Goal: Contribute content: Contribute content

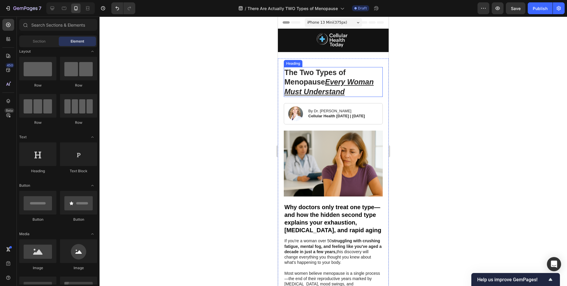
click at [375, 94] on h1 "The Two Types of Menopause Every Woman Must Understand" at bounding box center [333, 82] width 99 height 30
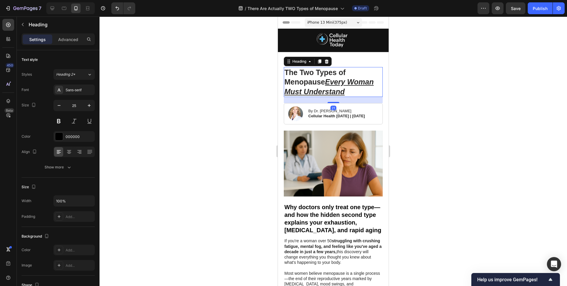
click at [250, 113] on div at bounding box center [332, 151] width 467 height 269
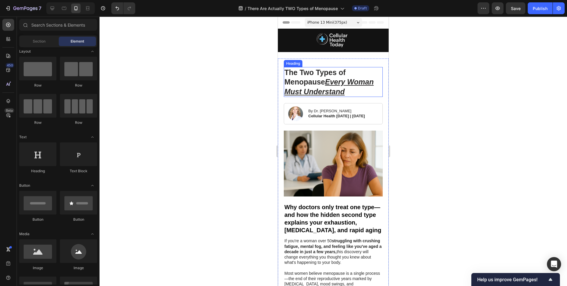
click at [325, 94] on u "Every Woman Must Understand" at bounding box center [328, 87] width 89 height 18
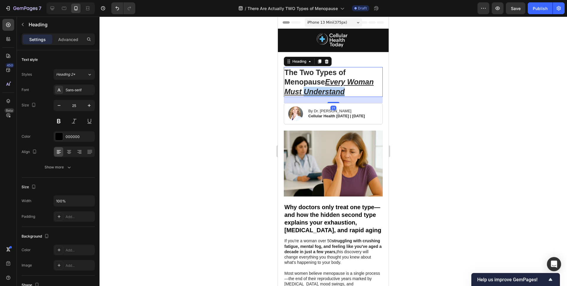
click at [336, 91] on u "Every Woman Must Understand" at bounding box center [328, 87] width 89 height 18
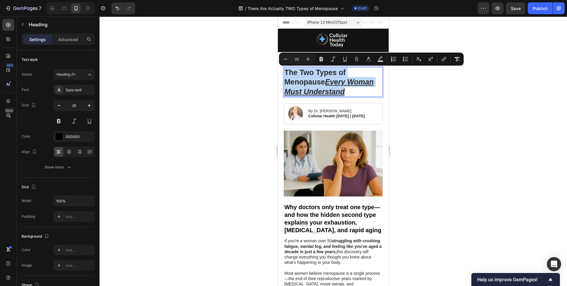
click at [339, 91] on u "Every Woman Must Understand" at bounding box center [328, 87] width 89 height 18
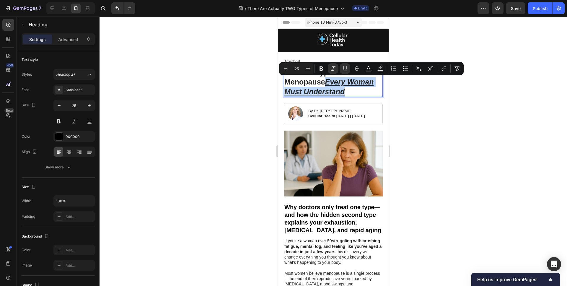
drag, startPoint x: 352, startPoint y: 92, endPoint x: 328, endPoint y: 83, distance: 25.8
click at [328, 83] on p "The Two Types of Menopause Every Woman Must Understand" at bounding box center [333, 82] width 98 height 29
click at [335, 71] on button "Italic" at bounding box center [333, 68] width 11 height 11
click at [250, 103] on div at bounding box center [332, 151] width 467 height 269
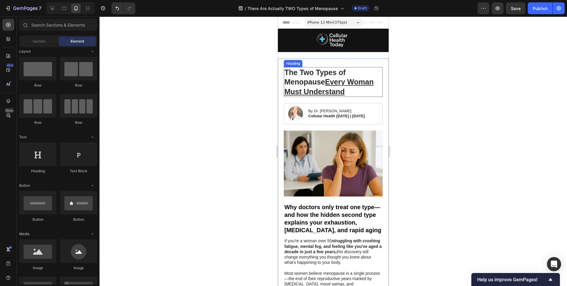
click at [339, 80] on u "Every Woman Must Understand" at bounding box center [328, 87] width 89 height 18
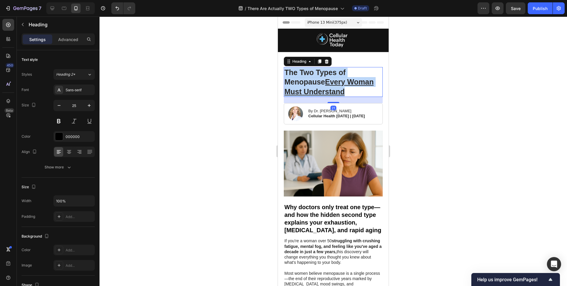
click at [339, 80] on u "Every Woman Must Understand" at bounding box center [328, 87] width 89 height 18
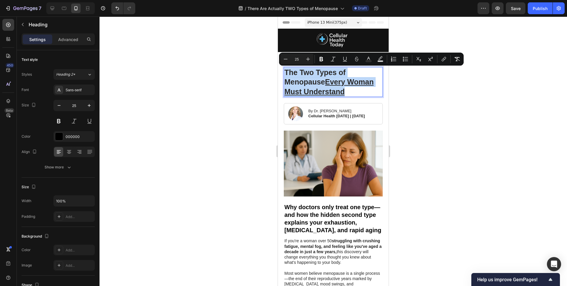
click at [337, 80] on u "Every Woman Must Understand" at bounding box center [328, 87] width 89 height 18
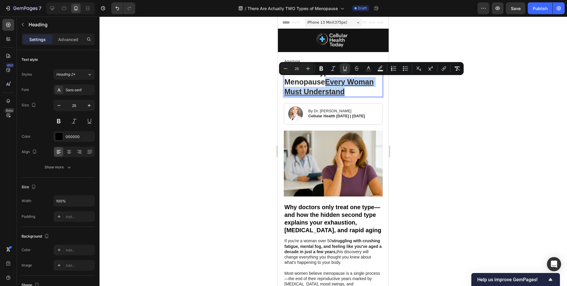
drag, startPoint x: 326, startPoint y: 82, endPoint x: 350, endPoint y: 95, distance: 26.4
click at [350, 95] on p "The Two Types of Menopause Every Woman Must Understand" at bounding box center [333, 82] width 98 height 29
click at [346, 69] on icon "Editor contextual toolbar" at bounding box center [344, 68] width 3 height 4
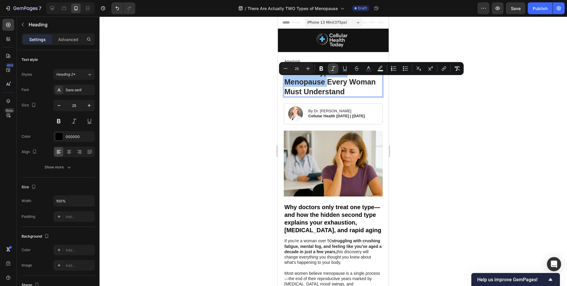
click at [333, 68] on icon "Editor contextual toolbar" at bounding box center [333, 69] width 6 height 6
click at [252, 115] on div at bounding box center [332, 151] width 467 height 269
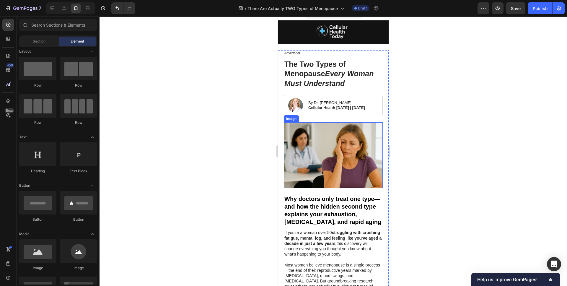
scroll to position [4, 0]
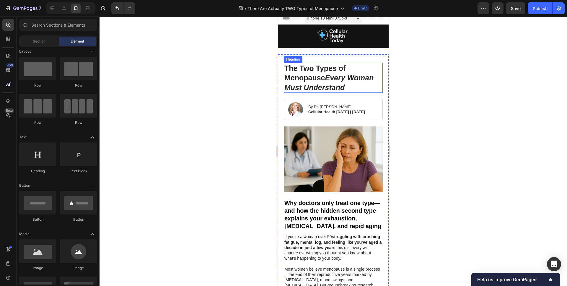
click at [331, 87] on icon "Every Woman Must Understand" at bounding box center [328, 83] width 89 height 18
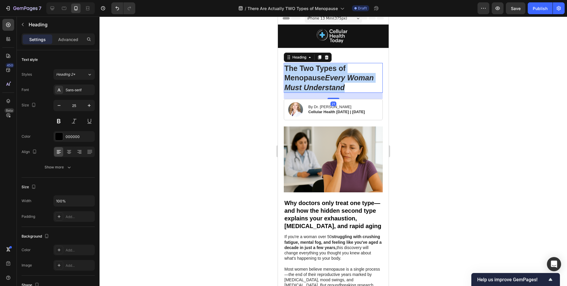
click at [331, 87] on icon "Every Woman Must Understand" at bounding box center [328, 83] width 89 height 18
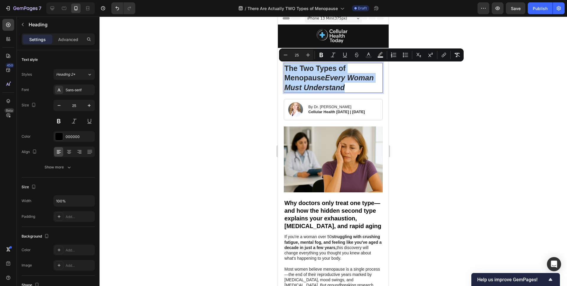
click at [331, 87] on icon "Every Woman Must Understand" at bounding box center [328, 83] width 89 height 18
click at [249, 117] on div at bounding box center [332, 151] width 467 height 269
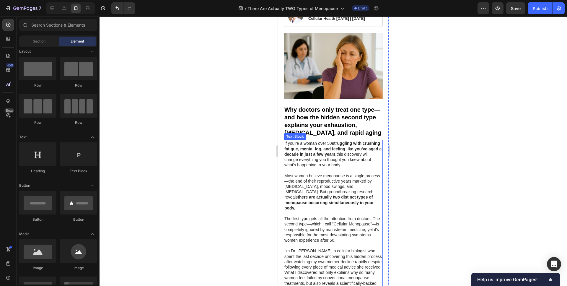
scroll to position [98, 0]
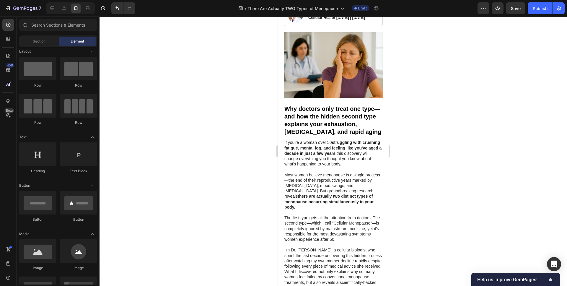
click at [259, 169] on div at bounding box center [332, 151] width 467 height 269
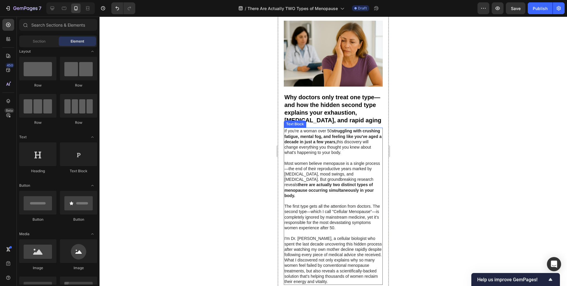
scroll to position [112, 0]
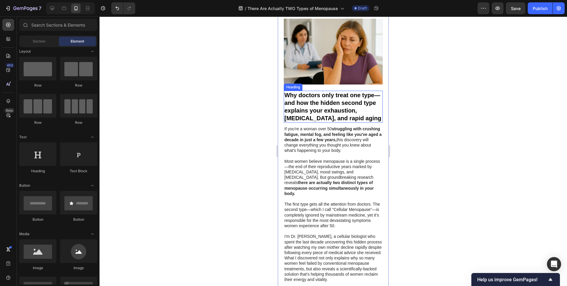
click at [340, 111] on h3 "Why doctors only treat one type—and how the hidden second type explains your ex…" at bounding box center [333, 107] width 99 height 32
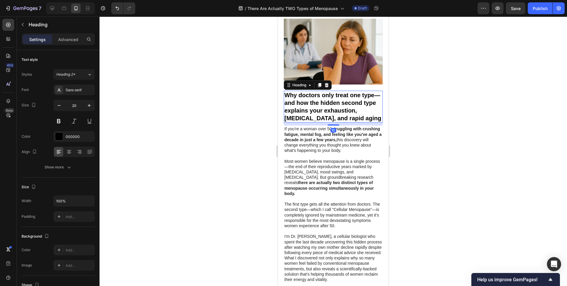
click at [332, 112] on h3 "Why doctors only treat one type—and how the hidden second type explains your ex…" at bounding box center [333, 107] width 99 height 32
click at [312, 111] on p "Why doctors only treat one type—and how the hidden second type explains your ex…" at bounding box center [333, 106] width 98 height 31
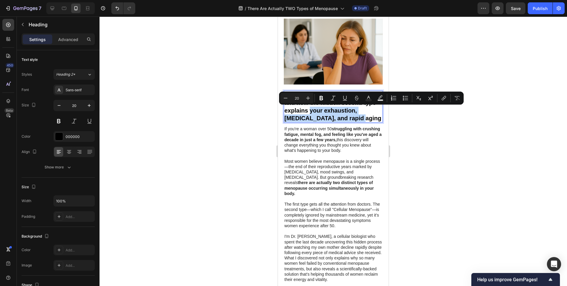
drag, startPoint x: 310, startPoint y: 112, endPoint x: 347, endPoint y: 121, distance: 38.1
click at [347, 121] on p "Why doctors only treat one type—and how the hidden second type explains your ex…" at bounding box center [333, 106] width 98 height 31
click at [335, 95] on icon "Editor contextual toolbar" at bounding box center [333, 98] width 6 height 6
click at [265, 140] on div at bounding box center [332, 151] width 467 height 269
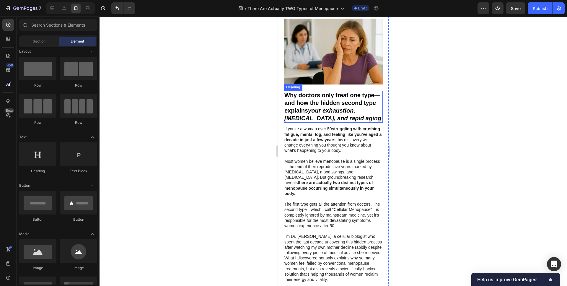
click at [332, 120] on icon "your exhaustion, [MEDICAL_DATA], and rapid aging" at bounding box center [332, 114] width 97 height 14
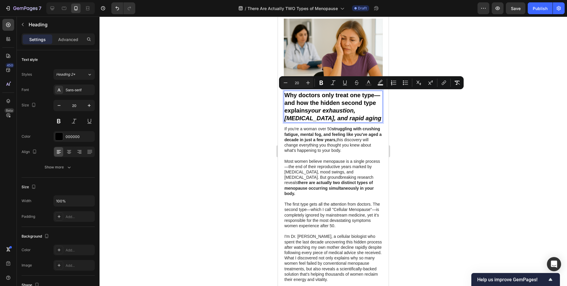
click at [332, 120] on icon "your exhaustion, [MEDICAL_DATA], and rapid aging" at bounding box center [332, 114] width 97 height 14
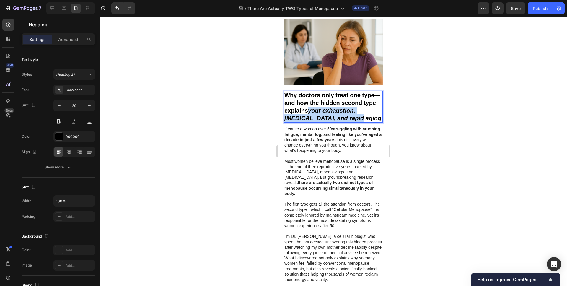
drag, startPoint x: 339, startPoint y: 118, endPoint x: 310, endPoint y: 111, distance: 29.6
click at [310, 111] on icon "your exhaustion, [MEDICAL_DATA], and rapid aging" at bounding box center [332, 114] width 97 height 14
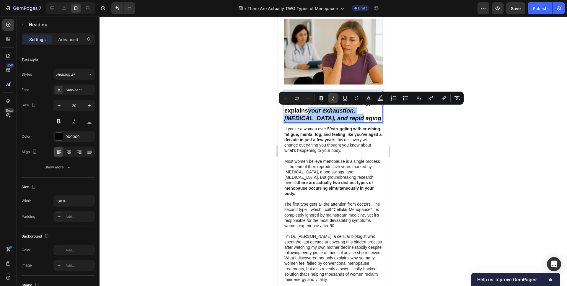
click at [334, 99] on icon "Editor contextual toolbar" at bounding box center [333, 98] width 6 height 6
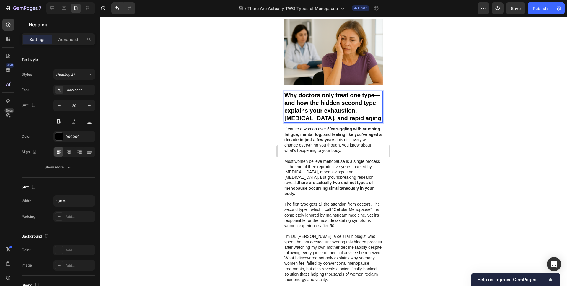
click at [378, 119] on icon "g" at bounding box center [380, 118] width 4 height 6
drag, startPoint x: 339, startPoint y: 120, endPoint x: 345, endPoint y: 120, distance: 5.6
click at [345, 120] on p "Why doctors only treat one type—and how the hidden second type explains your ex…" at bounding box center [333, 106] width 98 height 31
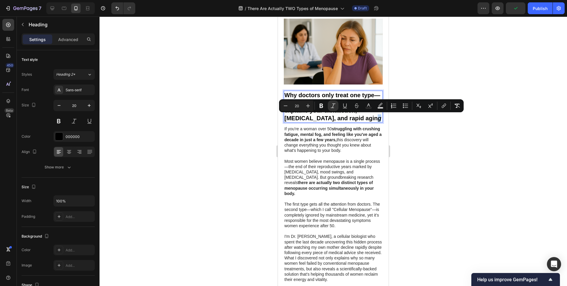
drag, startPoint x: 345, startPoint y: 120, endPoint x: 338, endPoint y: 120, distance: 6.5
click at [338, 120] on p "Why doctors only treat one type—and how the hidden second type explains your ex…" at bounding box center [333, 106] width 98 height 31
click at [332, 106] on icon "Editor contextual toolbar" at bounding box center [333, 106] width 6 height 6
click at [350, 116] on p "Why doctors only treat one type—and how the hidden second type explains your ex…" at bounding box center [333, 106] width 98 height 31
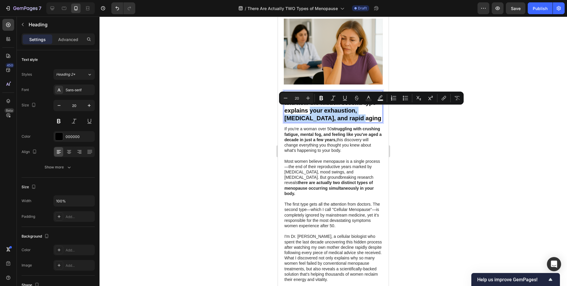
drag, startPoint x: 348, startPoint y: 120, endPoint x: 310, endPoint y: 112, distance: 39.3
click at [310, 112] on p "Why doctors only treat one type—and how the hidden second type explains your ex…" at bounding box center [333, 106] width 98 height 31
click at [342, 98] on icon "Editor contextual toolbar" at bounding box center [345, 98] width 6 height 6
click at [246, 146] on div at bounding box center [332, 151] width 467 height 269
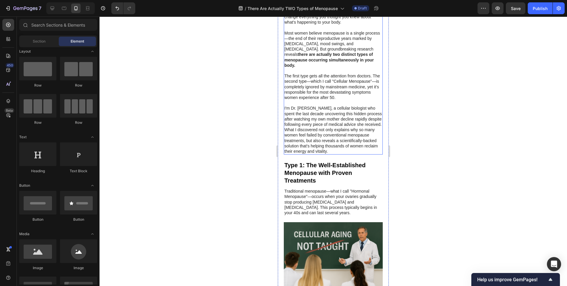
scroll to position [237, 0]
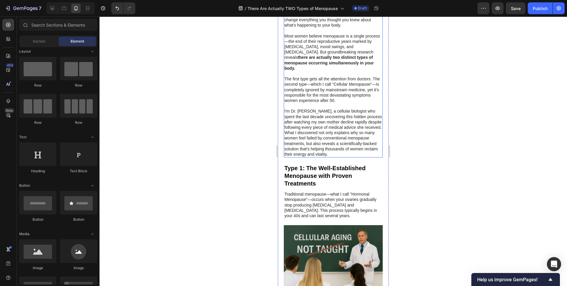
click at [332, 103] on p at bounding box center [333, 105] width 98 height 5
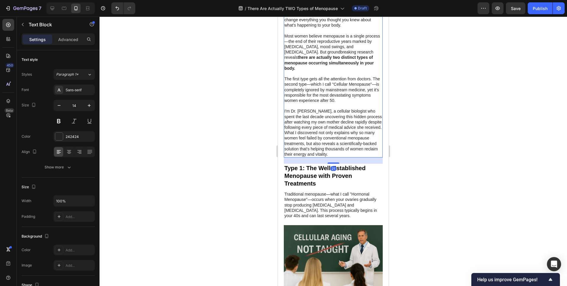
click at [322, 94] on p "The first type gets all the attention from doctors. The second type—which I cal…" at bounding box center [333, 89] width 98 height 27
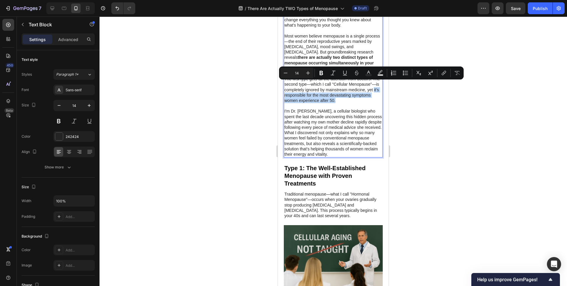
drag, startPoint x: 374, startPoint y: 84, endPoint x: 371, endPoint y: 94, distance: 9.8
click at [371, 94] on p "The first type gets all the attention from doctors. The second type—which I cal…" at bounding box center [333, 89] width 98 height 27
click at [323, 76] on icon "Editor contextual toolbar" at bounding box center [321, 73] width 6 height 6
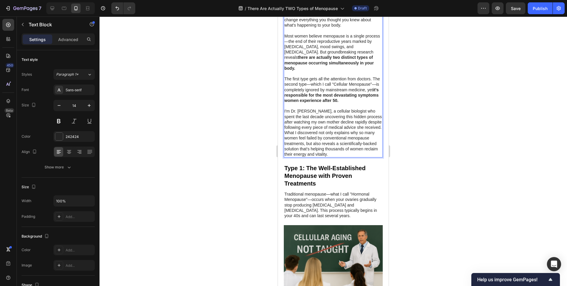
click at [336, 108] on p "I'm Dr. [PERSON_NAME], a cellular biologist who spent the last decade uncoverin…" at bounding box center [333, 132] width 98 height 48
drag, startPoint x: 333, startPoint y: 79, endPoint x: 371, endPoint y: 81, distance: 38.7
click at [371, 81] on p "The first type gets all the attention from doctors. The second type—which I cal…" at bounding box center [333, 89] width 98 height 27
click at [359, 78] on p "The first type gets all the attention from doctors. The second type—which I cal…" at bounding box center [333, 89] width 98 height 27
click at [439, 89] on div at bounding box center [332, 151] width 467 height 269
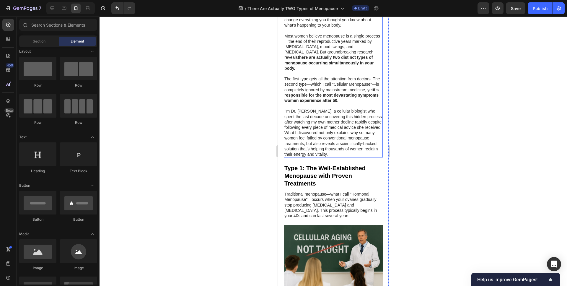
click at [332, 78] on p "The first type gets all the attention from doctors. The second type—which I cal…" at bounding box center [333, 89] width 98 height 27
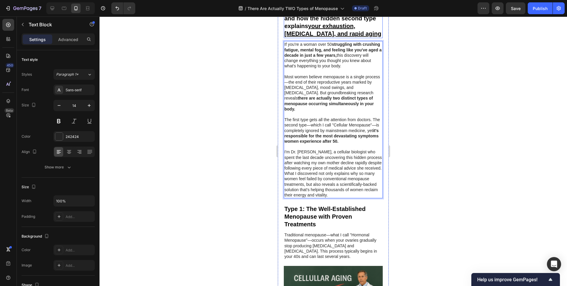
scroll to position [208, 0]
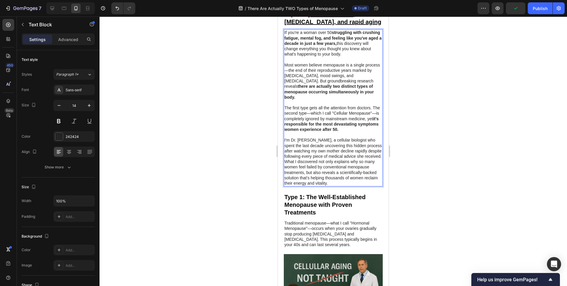
click at [337, 141] on p "I'm Dr. [PERSON_NAME], a cellular biologist who spent the last decade uncoverin…" at bounding box center [333, 161] width 98 height 48
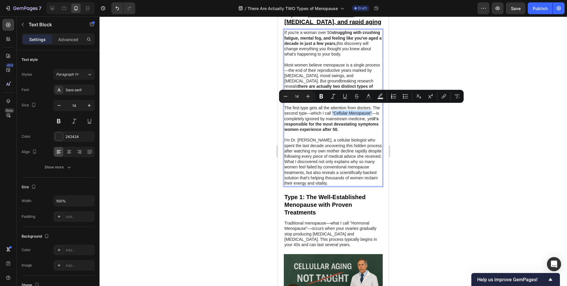
drag, startPoint x: 332, startPoint y: 107, endPoint x: 371, endPoint y: 109, distance: 39.6
click at [371, 109] on p "The first type gets all the attention from doctors. The second type—which I cal…" at bounding box center [333, 118] width 98 height 27
click at [324, 99] on button "Bold" at bounding box center [321, 96] width 11 height 11
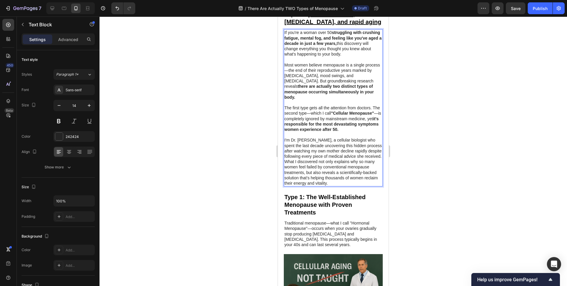
click at [230, 173] on div at bounding box center [332, 151] width 467 height 269
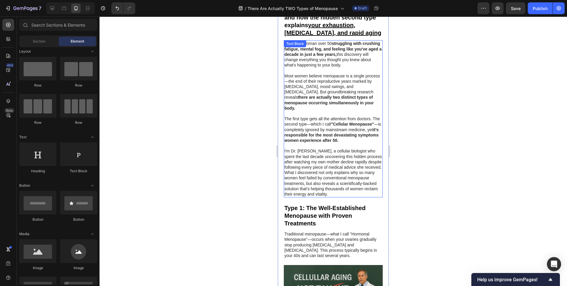
scroll to position [202, 0]
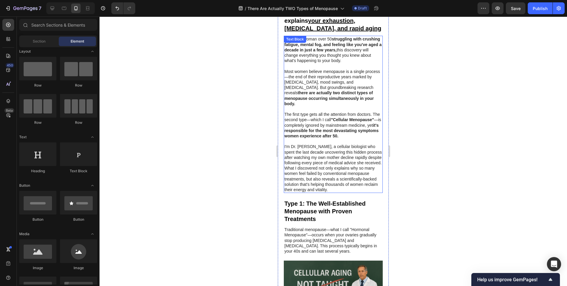
click at [348, 145] on p "I'm Dr. [PERSON_NAME], a cellular biologist who spent the last decade uncoverin…" at bounding box center [333, 168] width 98 height 48
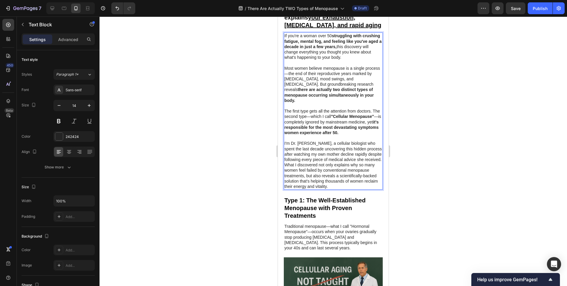
scroll to position [214, 0]
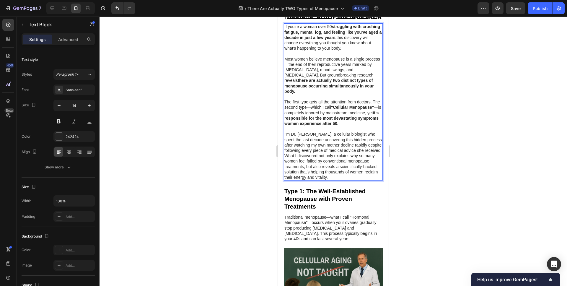
click at [308, 143] on p "I'm Dr. [PERSON_NAME], a cellular biologist who spent the last decade uncoverin…" at bounding box center [333, 155] width 98 height 48
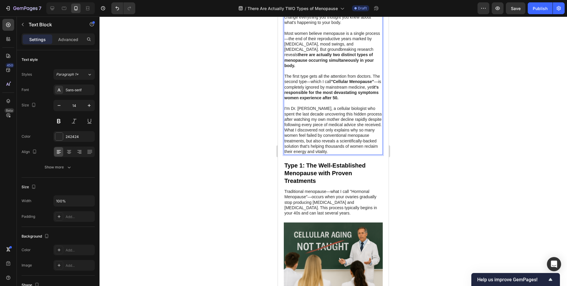
scroll to position [243, 0]
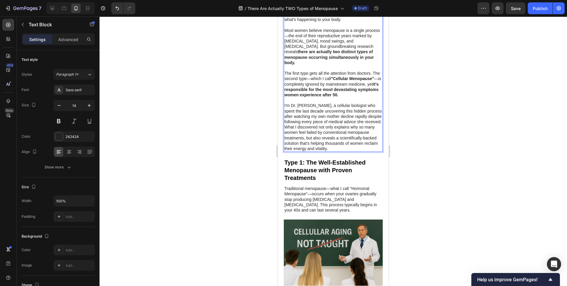
click at [323, 115] on p "I'm Dr. [PERSON_NAME], a cellular biologist who spent the last decade uncoverin…" at bounding box center [333, 127] width 98 height 48
click at [285, 112] on p "I'm Dr. [PERSON_NAME], a cellular biologist who spent the last decade uncoverin…" at bounding box center [333, 127] width 98 height 48
drag, startPoint x: 294, startPoint y: 111, endPoint x: 381, endPoint y: 116, distance: 87.3
click at [381, 116] on p "I'm Dr. [PERSON_NAME], a cellular biologist who spent the last decade uncoverin…" at bounding box center [333, 127] width 98 height 48
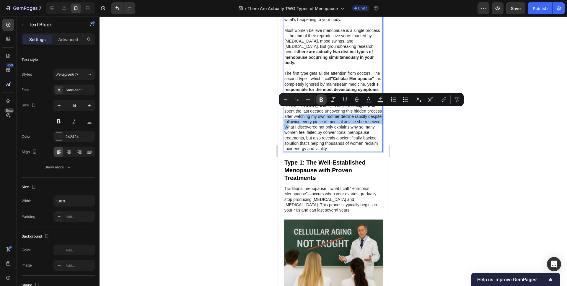
click at [321, 100] on icon "Editor contextual toolbar" at bounding box center [321, 100] width 6 height 6
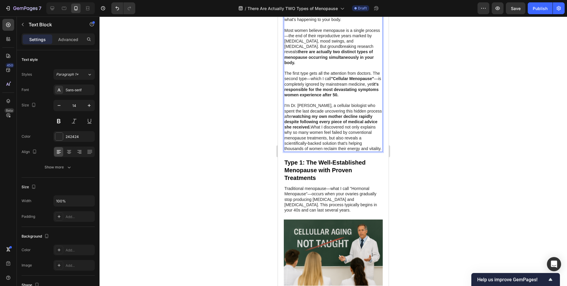
click at [322, 131] on p "I'm Dr. [PERSON_NAME], a cellular biologist who spent the last decade uncoverin…" at bounding box center [333, 127] width 98 height 48
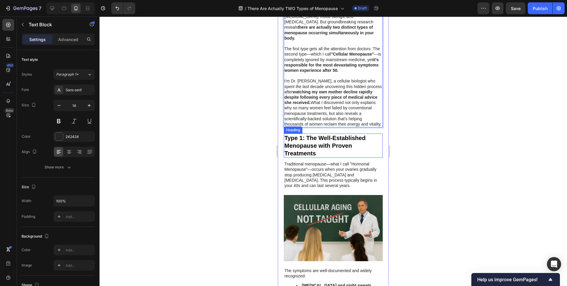
scroll to position [269, 0]
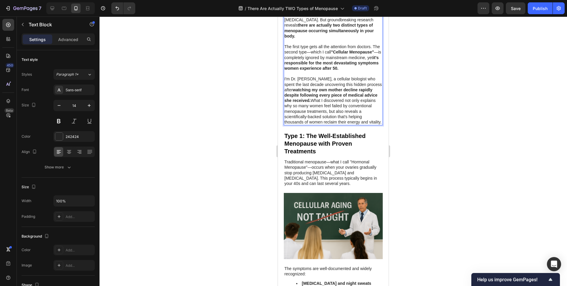
click at [251, 128] on div at bounding box center [332, 151] width 467 height 269
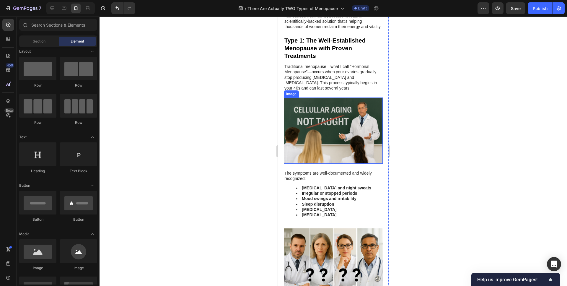
scroll to position [351, 0]
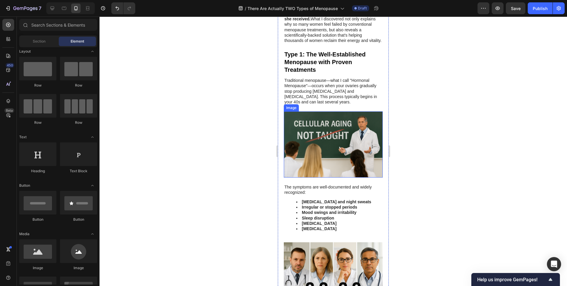
click at [321, 141] on img at bounding box center [333, 144] width 99 height 66
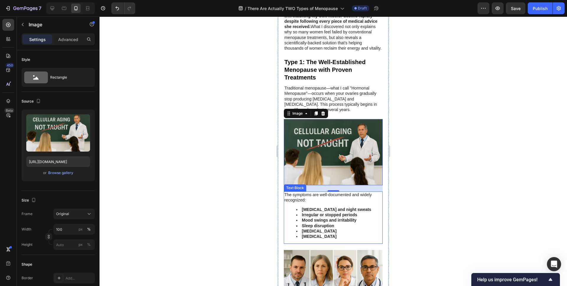
scroll to position [340, 0]
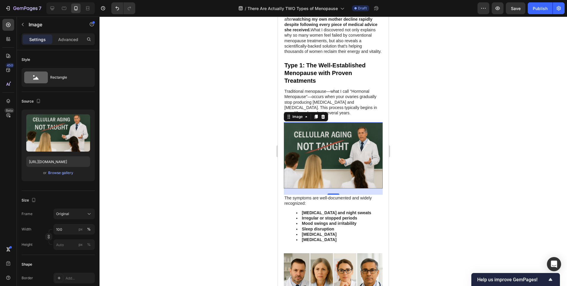
click at [208, 98] on div at bounding box center [332, 151] width 467 height 269
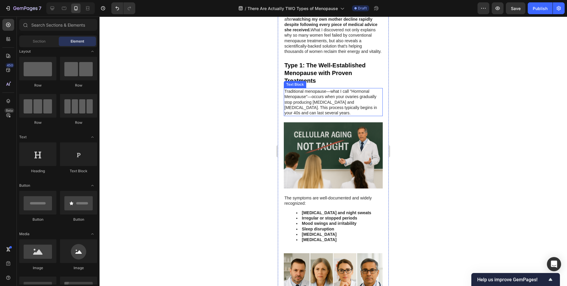
click at [339, 101] on p "Traditional menopause—what I call "Hormonal Menopause"—occurs when your ovaries…" at bounding box center [333, 102] width 98 height 27
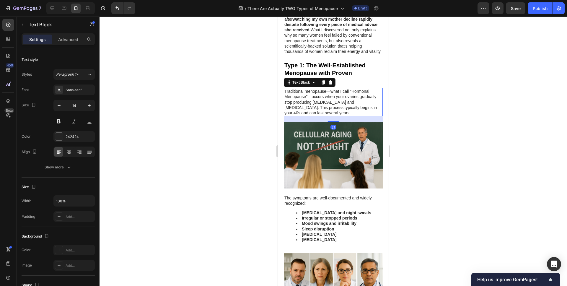
click at [339, 101] on p "Traditional menopause—what I call "Hormonal Menopause"—occurs when your ovaries…" at bounding box center [333, 102] width 98 height 27
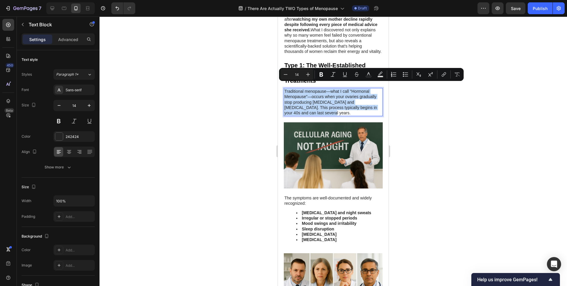
copy p "Traditional menopause—what I call "Hormonal Menopause"—occurs when your ovaries…"
click at [325, 91] on p "Traditional menopause—what I call "Hormonal Menopause"—occurs when your ovaries…" at bounding box center [333, 102] width 98 height 27
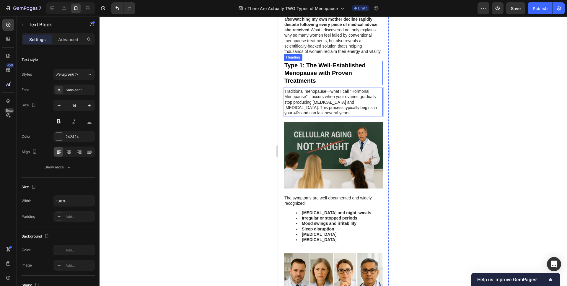
click at [300, 68] on h3 "Type 1: The Well-Established Menopause with Proven Treatments" at bounding box center [333, 73] width 99 height 24
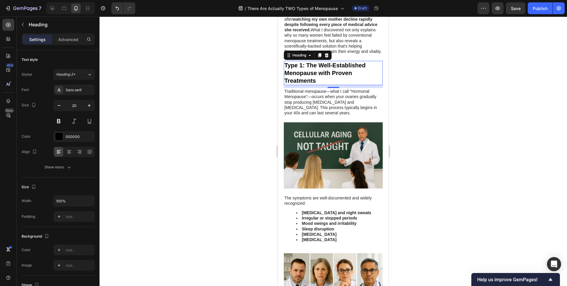
click at [300, 68] on h3 "Type 1: The Well-Established Menopause with Proven Treatments" at bounding box center [333, 73] width 99 height 24
click at [300, 68] on p "Type 1: The Well-Established Menopause with Proven Treatments" at bounding box center [333, 72] width 98 height 23
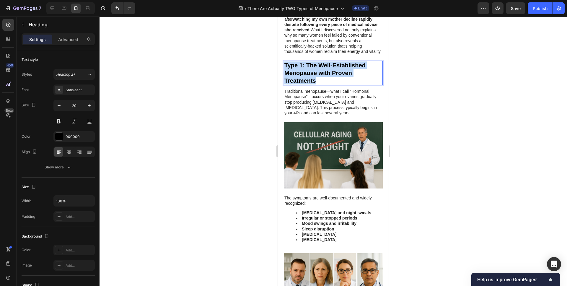
click at [300, 68] on p "Type 1: The Well-Established Menopause with Proven Treatments" at bounding box center [333, 72] width 98 height 23
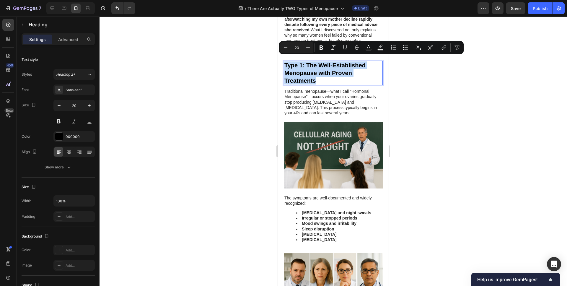
copy p "Type 1: The Well-Established Menopause with Proven Treatments"
click at [306, 100] on p "Traditional menopause—what I call "Hormonal Menopause"—occurs when your ovaries…" at bounding box center [333, 102] width 98 height 27
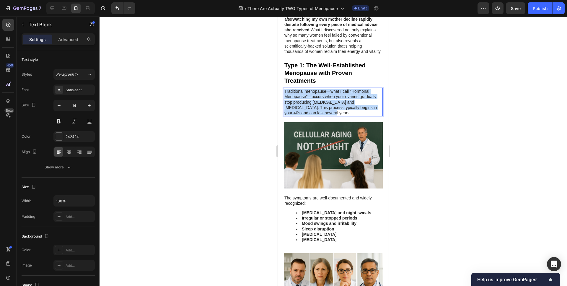
click at [306, 100] on p "Traditional menopause—what I call "Hormonal Menopause"—occurs when your ovaries…" at bounding box center [333, 102] width 98 height 27
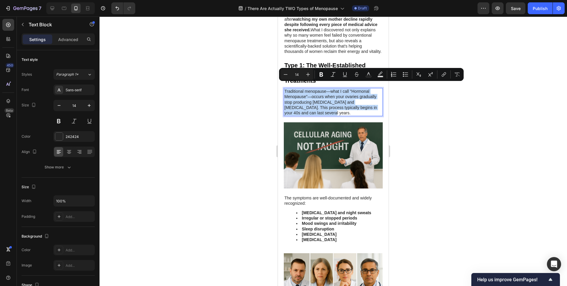
copy p "Traditional menopause—what I call "Hormonal Menopause"—occurs when your ovaries…"
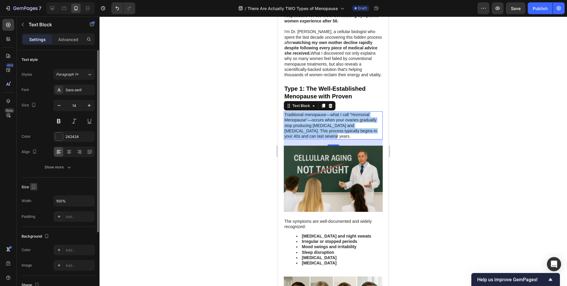
scroll to position [316, 0]
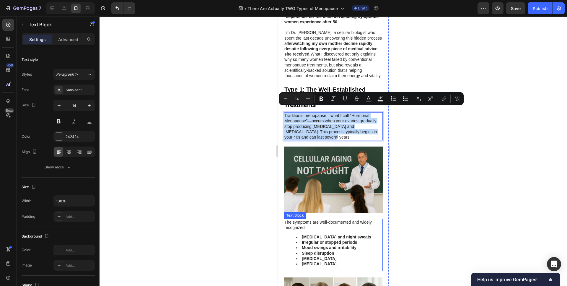
click at [306, 240] on strong "Irregular or stopped periods" at bounding box center [329, 242] width 55 height 5
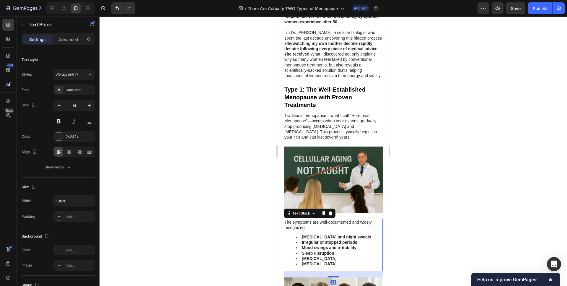
click at [313, 240] on strong "Irregular or stopped periods" at bounding box center [329, 242] width 55 height 5
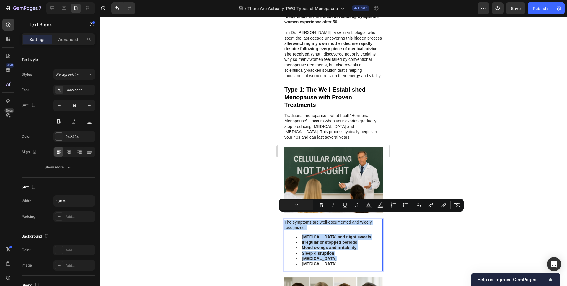
copy div "The symptoms are well-documented and widely recognized: [MEDICAL_DATA] and nigh…"
click at [321, 182] on img at bounding box center [333, 179] width 99 height 66
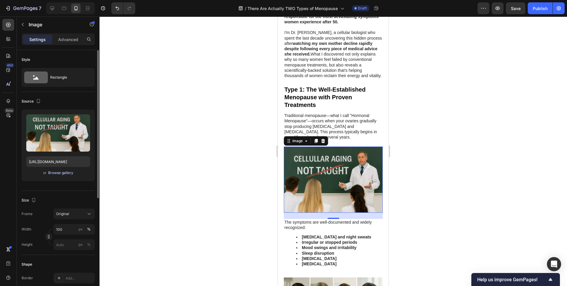
click at [58, 172] on div "Browse gallery" at bounding box center [60, 172] width 25 height 5
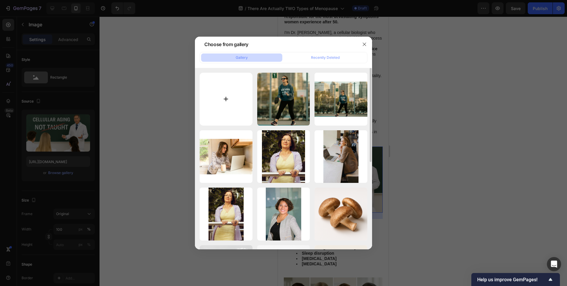
click at [236, 105] on input "file" at bounding box center [226, 99] width 53 height 53
type input "C:\fakepath\ChatGPT Image [DATE], 04_57_53 PM.png"
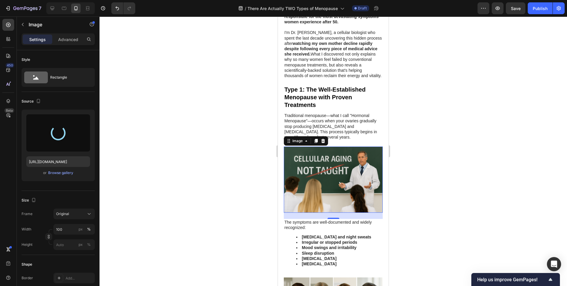
type input "[URL][DOMAIN_NAME]"
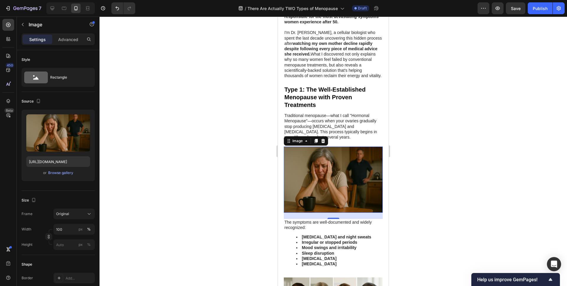
click at [349, 158] on img at bounding box center [333, 179] width 99 height 66
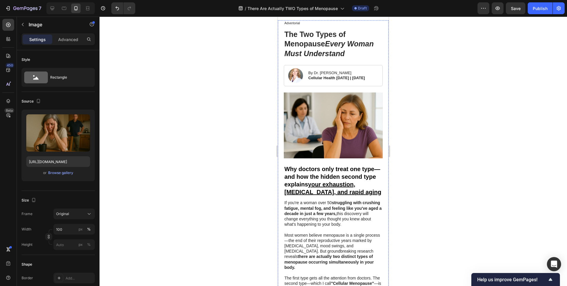
scroll to position [0, 0]
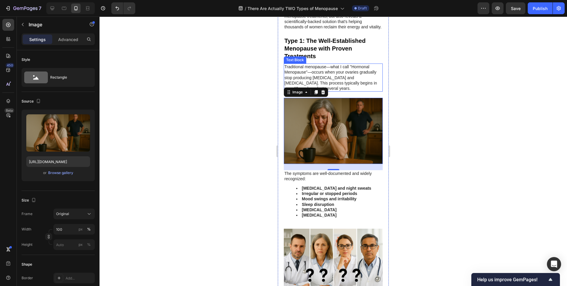
click at [350, 130] on img at bounding box center [333, 131] width 99 height 66
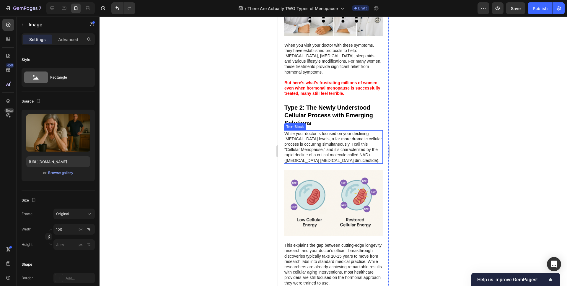
scroll to position [624, 0]
click at [333, 211] on img at bounding box center [333, 202] width 99 height 66
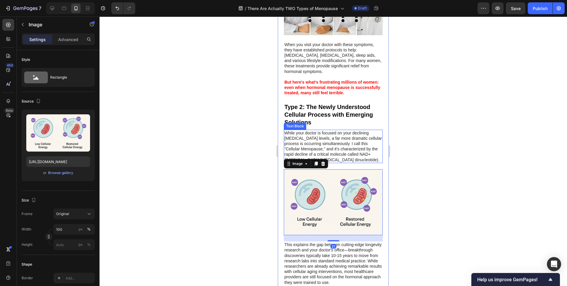
click at [324, 135] on p "While your doctor is focused on your declining [MEDICAL_DATA] levels, a far mor…" at bounding box center [333, 146] width 98 height 32
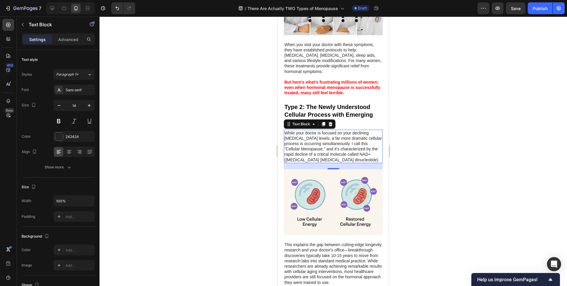
click at [327, 102] on h3 "Type 2: The Newly Understood Cellular Process with Emerging Solutions" at bounding box center [333, 114] width 99 height 24
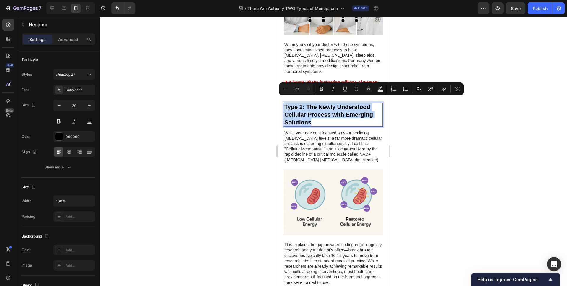
copy p "Type 2: The Newly Understood Cellular Process with Emerging Solutions"
click at [322, 150] on p "While your doctor is focused on your declining [MEDICAL_DATA] levels, a far mor…" at bounding box center [333, 146] width 98 height 32
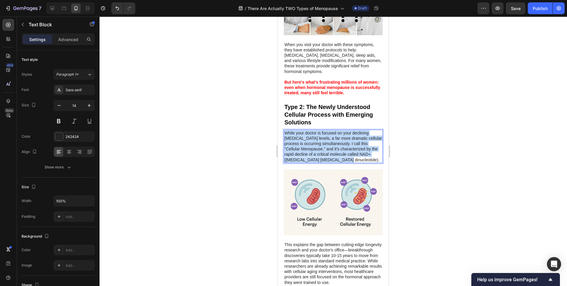
click at [322, 150] on p "While your doctor is focused on your declining [MEDICAL_DATA] levels, a far mor…" at bounding box center [333, 146] width 98 height 32
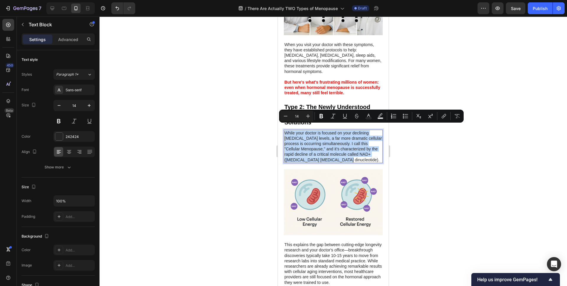
copy p "While your doctor is focused on your declining [MEDICAL_DATA] levels, a far mor…"
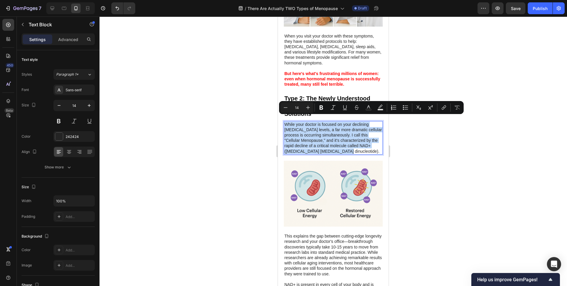
click at [315, 133] on p "While your doctor is focused on your declining [MEDICAL_DATA] levels, a far mor…" at bounding box center [333, 138] width 98 height 32
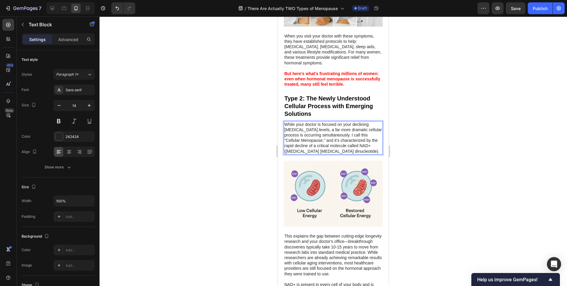
click at [343, 130] on p "While your doctor is focused on your declining [MEDICAL_DATA] levels, a far mor…" at bounding box center [333, 138] width 98 height 32
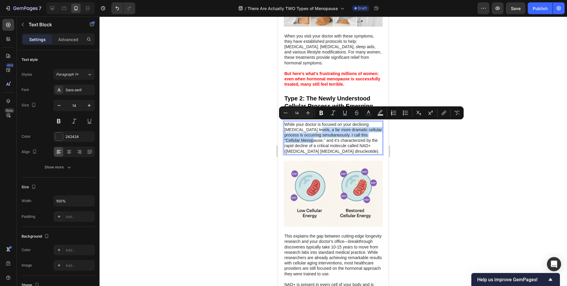
drag, startPoint x: 314, startPoint y: 125, endPoint x: 308, endPoint y: 136, distance: 12.6
click at [308, 136] on p "While your doctor is focused on your declining [MEDICAL_DATA] levels, a far mor…" at bounding box center [333, 138] width 98 height 32
click at [321, 112] on icon "Editor contextual toolbar" at bounding box center [321, 113] width 6 height 6
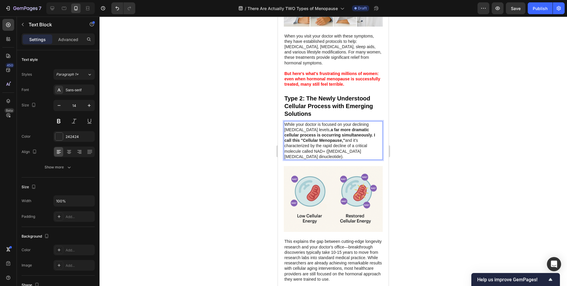
click at [216, 174] on div at bounding box center [332, 151] width 467 height 269
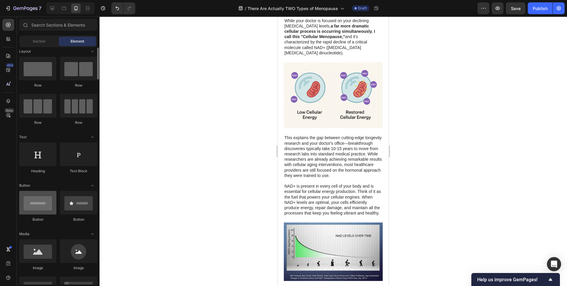
scroll to position [736, 0]
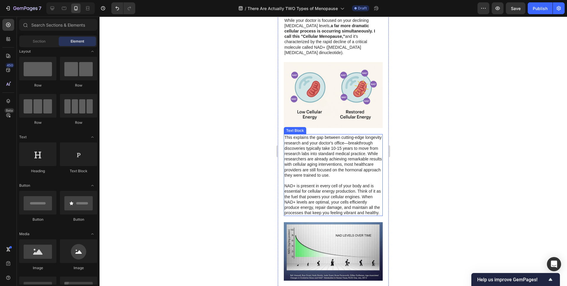
click at [346, 136] on p "This explains the gap between cutting-edge longevity research and your doctor's…" at bounding box center [333, 156] width 98 height 43
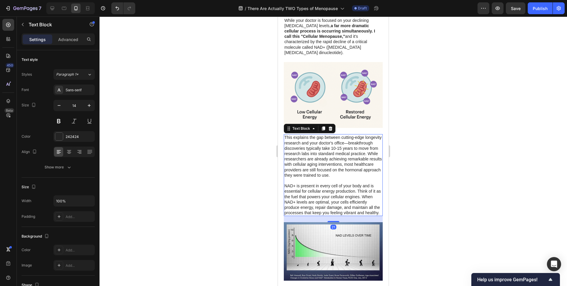
click at [332, 141] on p "This explains the gap between cutting-edge longevity research and your doctor's…" at bounding box center [333, 156] width 98 height 43
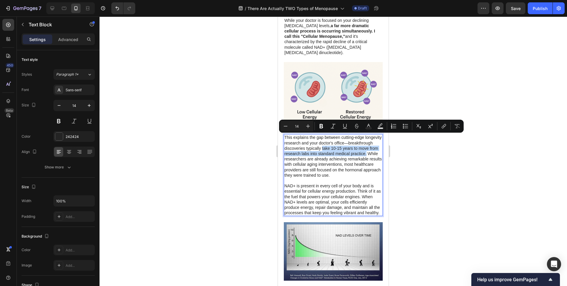
drag, startPoint x: 322, startPoint y: 138, endPoint x: 366, endPoint y: 143, distance: 44.2
click at [366, 143] on p "This explains the gap between cutting-edge longevity research and your doctor's…" at bounding box center [333, 156] width 98 height 43
click at [333, 128] on icon "Editor contextual toolbar" at bounding box center [333, 126] width 5 height 4
click at [334, 159] on p "This explains the gap between cutting-edge longevity research and your doctor's…" at bounding box center [333, 156] width 98 height 43
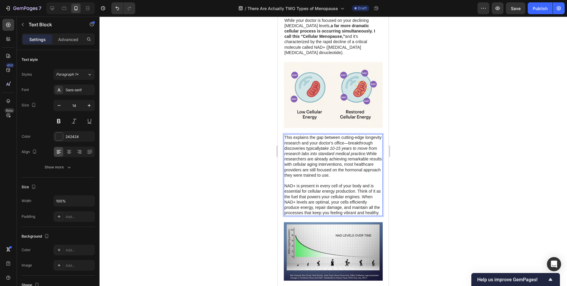
click at [335, 165] on p "This explains the gap between cutting-edge longevity research and your doctor's…" at bounding box center [333, 156] width 98 height 43
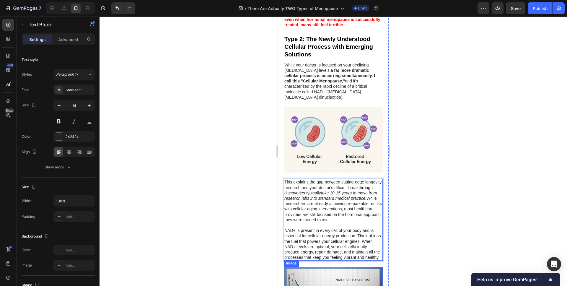
scroll to position [689, 0]
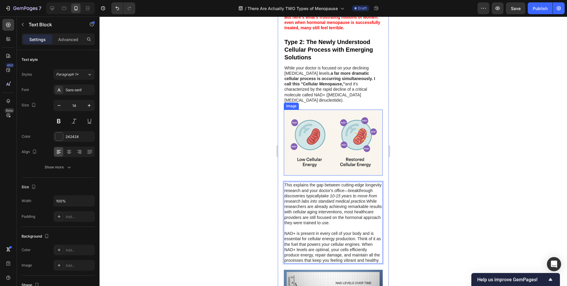
click at [339, 143] on img at bounding box center [333, 143] width 99 height 66
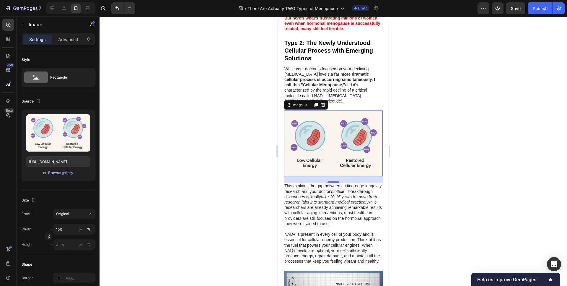
scroll to position [689, 0]
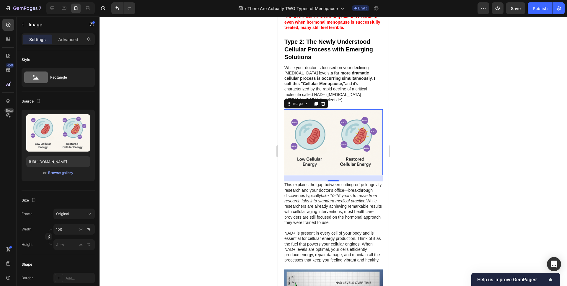
click at [243, 151] on div at bounding box center [332, 151] width 467 height 269
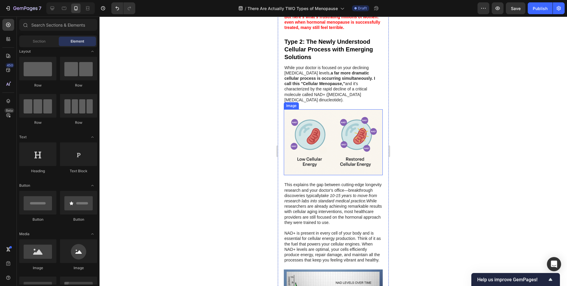
click at [329, 123] on img at bounding box center [333, 142] width 99 height 66
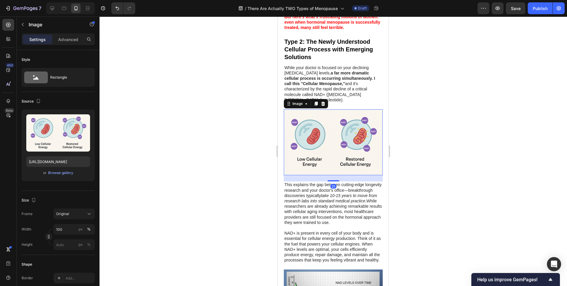
click at [212, 155] on div at bounding box center [332, 151] width 467 height 269
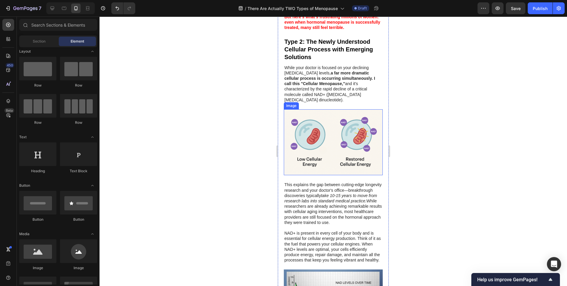
click at [334, 149] on img at bounding box center [333, 142] width 99 height 66
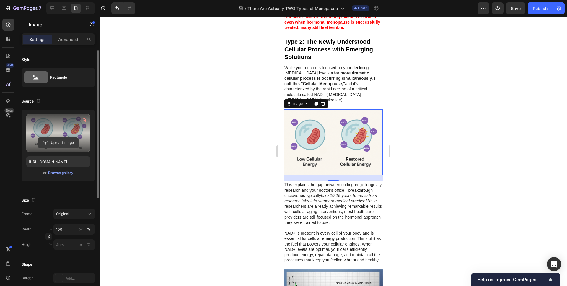
click at [65, 145] on input "file" at bounding box center [58, 143] width 41 height 10
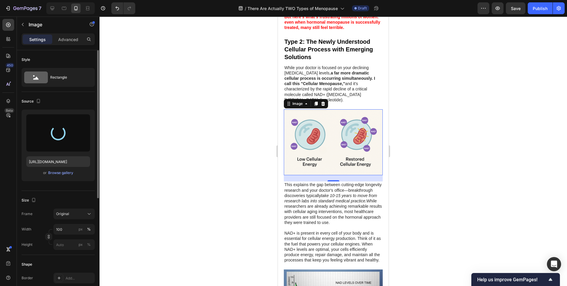
type input "[URL][DOMAIN_NAME]"
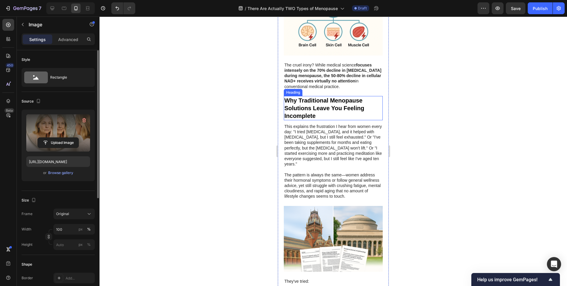
scroll to position [1203, 0]
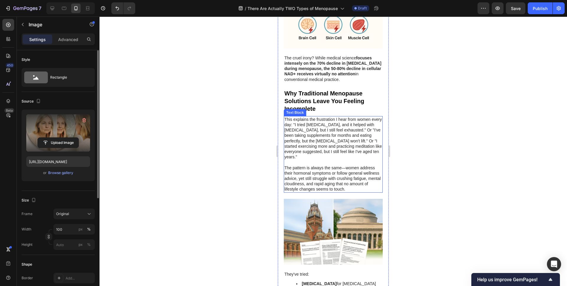
click at [314, 117] on p "This explains the frustration I hear from women every day: "I tried [MEDICAL_DA…" at bounding box center [333, 138] width 98 height 43
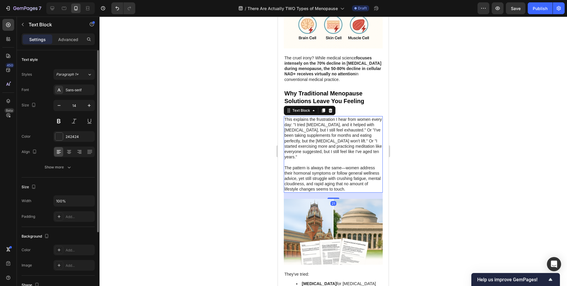
click at [235, 136] on div at bounding box center [332, 151] width 467 height 269
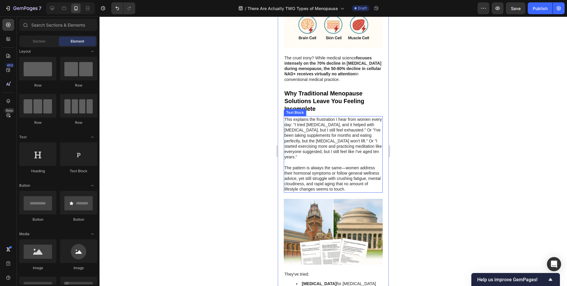
click at [303, 117] on p "This explains the frustration I hear from women every day: "I tried [MEDICAL_DA…" at bounding box center [333, 138] width 98 height 43
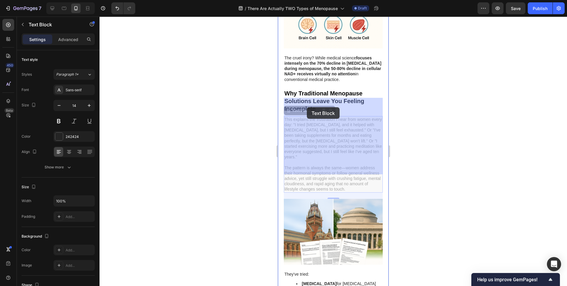
drag, startPoint x: 294, startPoint y: 107, endPoint x: 306, endPoint y: 107, distance: 12.4
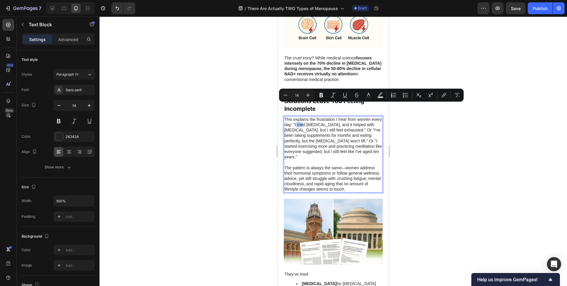
drag, startPoint x: 295, startPoint y: 107, endPoint x: 303, endPoint y: 107, distance: 7.4
click at [303, 117] on p "This explains the frustration I hear from women every day: "I tried [MEDICAL_DA…" at bounding box center [333, 138] width 98 height 43
drag, startPoint x: 293, startPoint y: 107, endPoint x: 374, endPoint y: 114, distance: 82.1
click at [374, 117] on p "This explains the frustration I hear from women every day: "I tried [MEDICAL_DA…" at bounding box center [333, 138] width 98 height 43
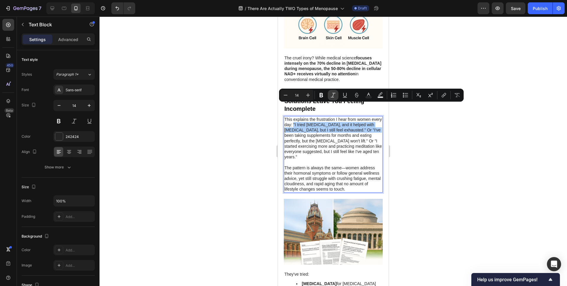
click at [329, 96] on button "Italic" at bounding box center [333, 95] width 11 height 11
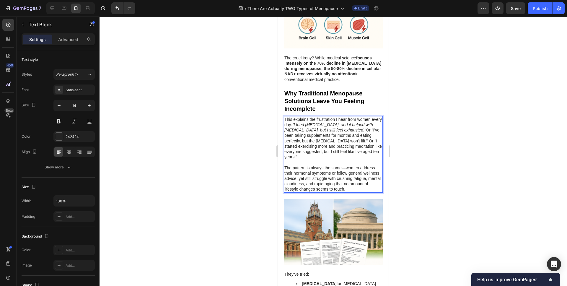
click at [288, 120] on p "This explains the frustration I hear from women every day: "I tried [MEDICAL_DA…" at bounding box center [333, 138] width 98 height 43
click at [285, 118] on p "This explains the frustration I hear from women every day: "I tried [MEDICAL_DA…" at bounding box center [333, 138] width 98 height 43
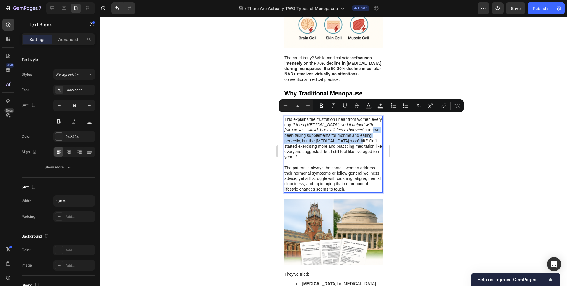
drag, startPoint x: 284, startPoint y: 118, endPoint x: 351, endPoint y: 125, distance: 66.8
click at [351, 125] on p "This explains the frustration I hear from women every day: "I tried [MEDICAL_DA…" at bounding box center [333, 138] width 98 height 43
click at [329, 106] on button "Italic" at bounding box center [333, 105] width 11 height 11
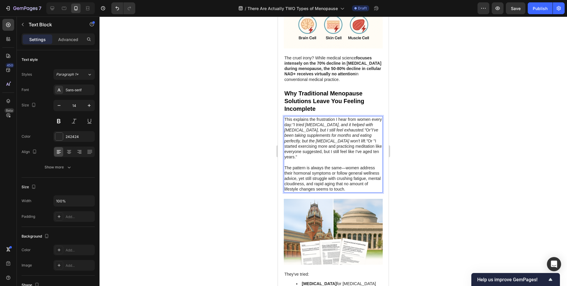
click at [359, 132] on p "This explains the frustration I hear from women every day: "I tried [MEDICAL_DA…" at bounding box center [333, 138] width 98 height 43
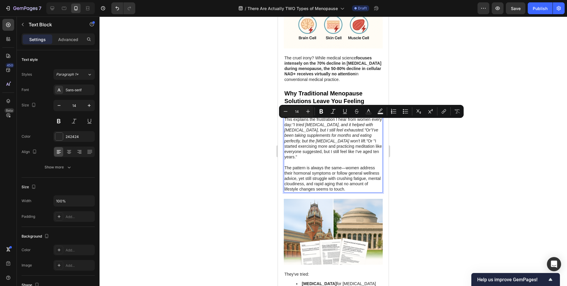
drag, startPoint x: 357, startPoint y: 122, endPoint x: 333, endPoint y: 140, distance: 30.0
click at [333, 140] on p "This explains the frustration I hear from women every day: "I tried [MEDICAL_DA…" at bounding box center [333, 138] width 98 height 43
click at [333, 114] on icon "Editor contextual toolbar" at bounding box center [333, 111] width 6 height 6
click at [327, 141] on p "This explains the frustration I hear from women every day: "I tried [MEDICAL_DA…" at bounding box center [333, 138] width 98 height 43
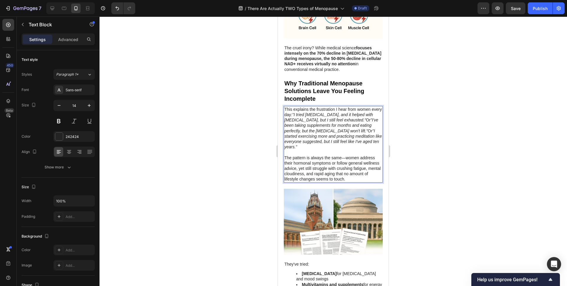
scroll to position [1213, 0]
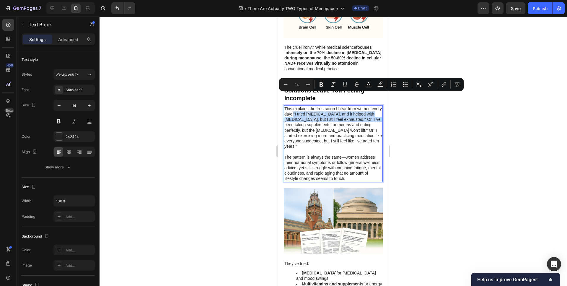
click at [325, 155] on p "The pattern is always the same—women address their hormonal symptoms or follow …" at bounding box center [333, 167] width 98 height 27
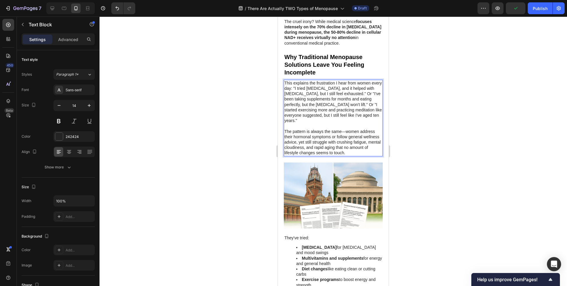
scroll to position [1240, 0]
click at [341, 128] on p "The pattern is always the same—women address their hormonal symptoms or follow …" at bounding box center [333, 141] width 98 height 27
click at [332, 128] on p "The pattern is always the same—women address their hormonal symptoms or follow …" at bounding box center [333, 141] width 98 height 27
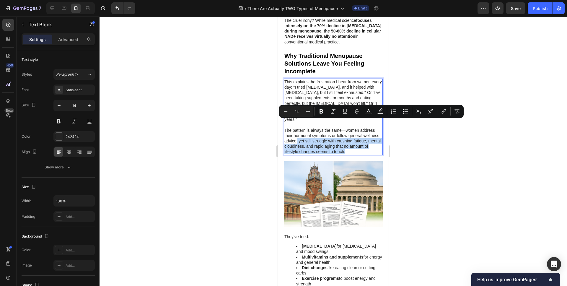
drag, startPoint x: 298, startPoint y: 123, endPoint x: 348, endPoint y: 135, distance: 51.9
click at [348, 135] on p "The pattern is always the same—women address their hormonal symptoms or follow …" at bounding box center [333, 141] width 98 height 27
click at [322, 111] on icon "Editor contextual toolbar" at bounding box center [321, 111] width 6 height 6
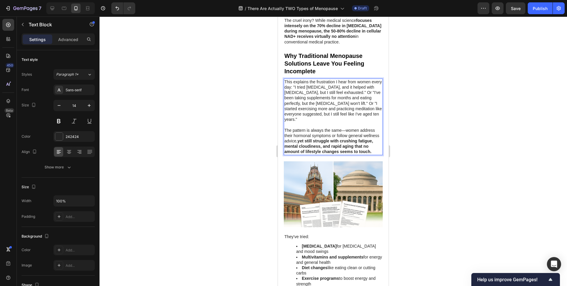
click at [249, 161] on div at bounding box center [332, 151] width 467 height 269
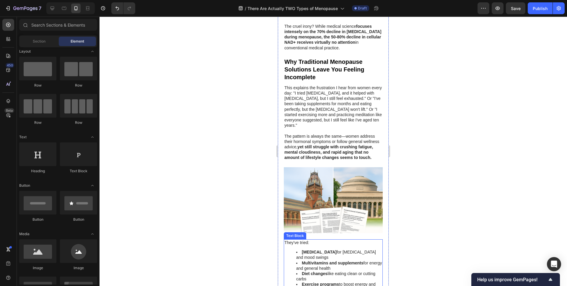
scroll to position [1226, 0]
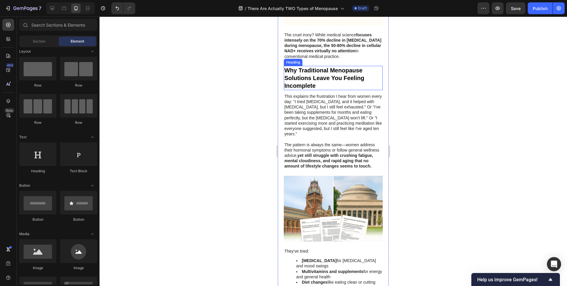
click at [319, 66] on h2 "Why Traditional Menopause Solutions Leave You Feeling Incomplete" at bounding box center [333, 78] width 99 height 24
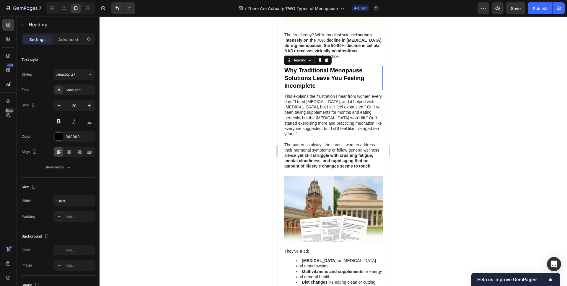
click at [319, 66] on h2 "Why Traditional Menopause Solutions Leave You Feeling Incomplete" at bounding box center [333, 78] width 99 height 24
click at [319, 66] on p "Why Traditional Menopause Solutions Leave You Feeling Incomplete" at bounding box center [333, 77] width 98 height 23
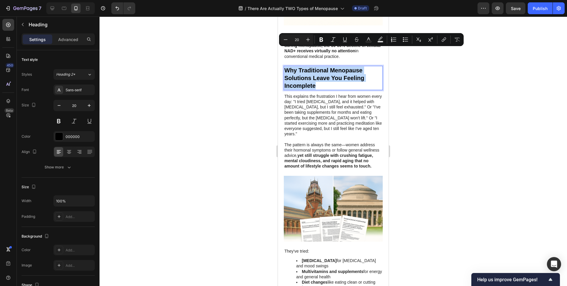
copy p "Why Traditional Menopause Solutions Leave You Feeling Incomplete"
click at [354, 153] on strong "yet still struggle with crushing fatigue, mental cloudiness, and rapid aging th…" at bounding box center [328, 160] width 89 height 15
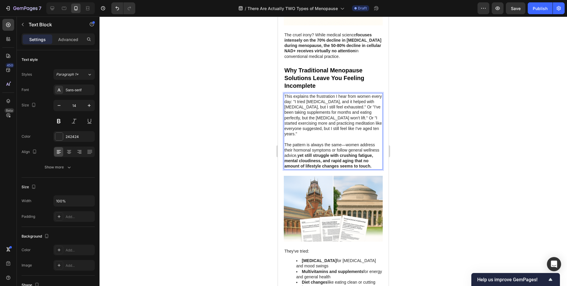
click at [354, 153] on strong "yet still struggle with crushing fatigue, mental cloudiness, and rapid aging th…" at bounding box center [328, 160] width 89 height 15
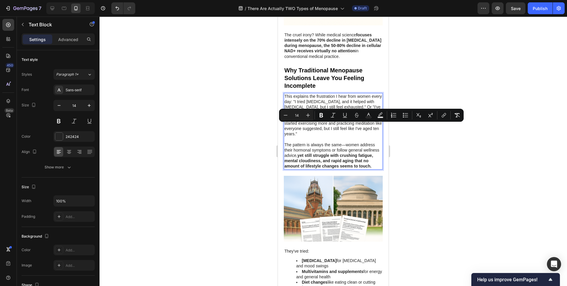
click at [354, 153] on strong "yet still struggle with crushing fatigue, mental cloudiness, and rapid aging th…" at bounding box center [328, 160] width 89 height 15
click at [378, 150] on p "The pattern is always the same—women address their hormonal symptoms or follow …" at bounding box center [333, 155] width 98 height 27
click at [376, 146] on p "The pattern is always the same—women address their hormonal symptoms or follow …" at bounding box center [333, 155] width 98 height 27
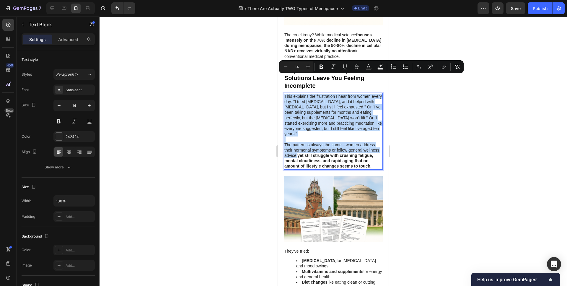
copy div "This explains the frustration I hear from women every day: "I tried [MEDICAL_DA…"
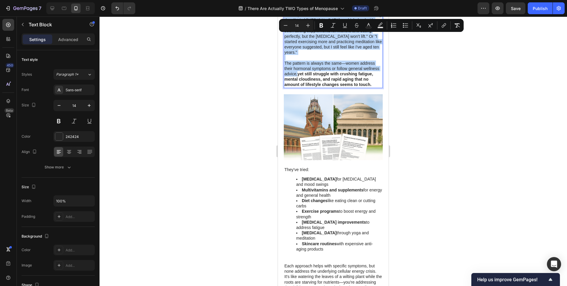
scroll to position [1309, 0]
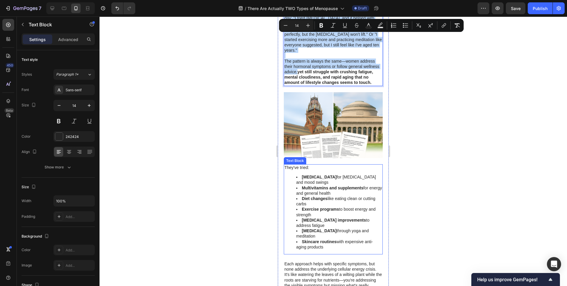
click at [327, 228] on li "[MEDICAL_DATA] through yoga and meditation" at bounding box center [339, 233] width 86 height 11
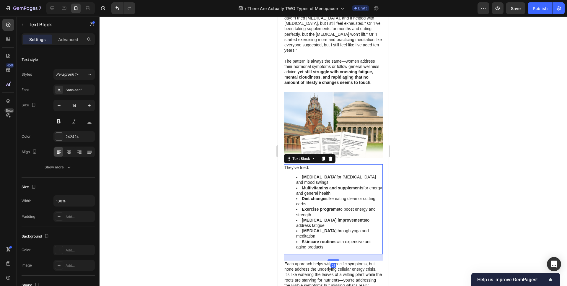
click at [322, 232] on div "They've tried: [MEDICAL_DATA] for [MEDICAL_DATA] and mood swings Multivitamins …" at bounding box center [333, 209] width 99 height 90
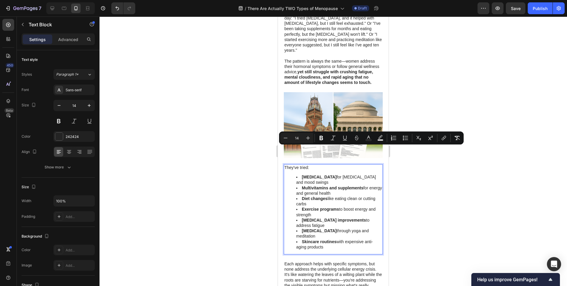
drag, startPoint x: 328, startPoint y: 230, endPoint x: 273, endPoint y: 145, distance: 101.6
copy div "They've tried: [MEDICAL_DATA] for [MEDICAL_DATA] and mood swings Multivitamins …"
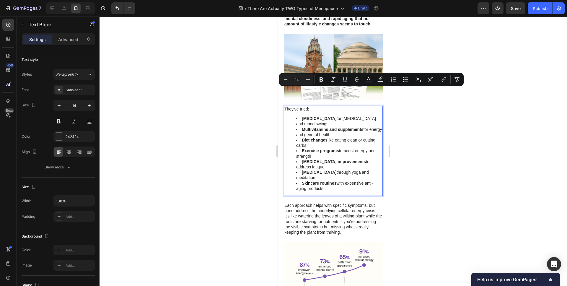
scroll to position [1360, 0]
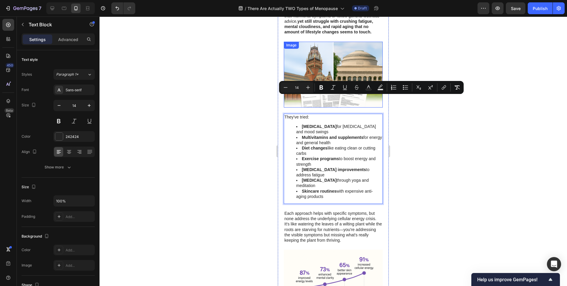
click at [321, 63] on img at bounding box center [333, 75] width 99 height 66
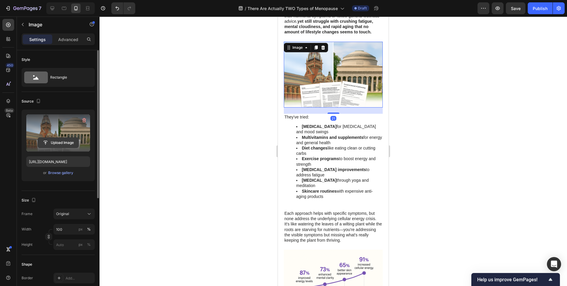
click at [63, 146] on input "file" at bounding box center [58, 143] width 41 height 10
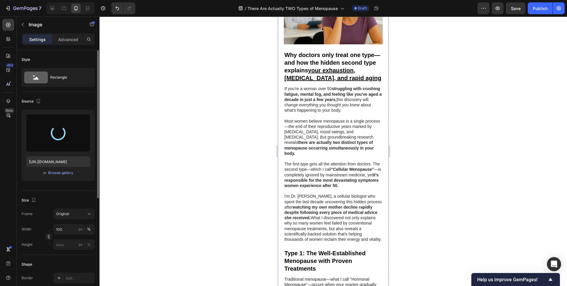
scroll to position [11, 0]
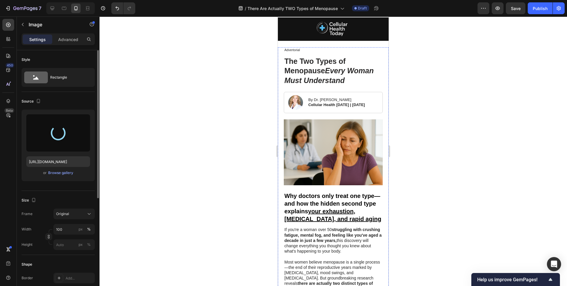
type input "[URL][DOMAIN_NAME]"
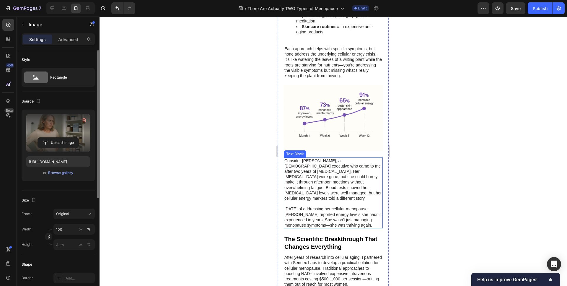
scroll to position [1525, 0]
click at [311, 157] on p "Consider [PERSON_NAME], a [DEMOGRAPHIC_DATA] executive who came to me after two…" at bounding box center [333, 178] width 98 height 43
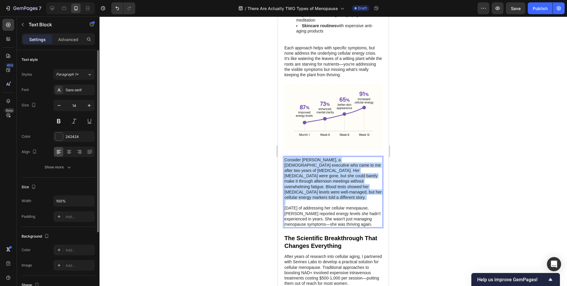
click at [311, 157] on p "Consider [PERSON_NAME], a [DEMOGRAPHIC_DATA] executive who came to me after two…" at bounding box center [333, 178] width 98 height 43
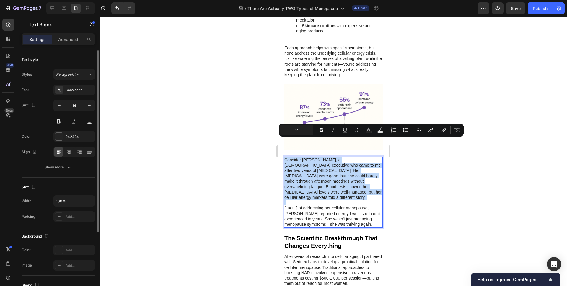
click at [329, 171] on p "Consider [PERSON_NAME], a [DEMOGRAPHIC_DATA] executive who came to me after two…" at bounding box center [333, 178] width 98 height 43
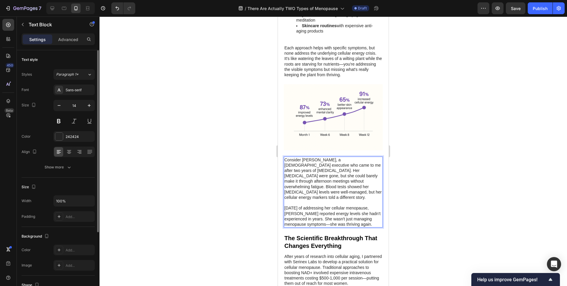
click at [353, 205] on p "[DATE] of addressing her cellular menopause, [PERSON_NAME] reported energy leve…" at bounding box center [333, 216] width 98 height 22
click at [374, 205] on p "[DATE] of addressing her cellular menopause, [PERSON_NAME] reported energy leve…" at bounding box center [333, 216] width 98 height 22
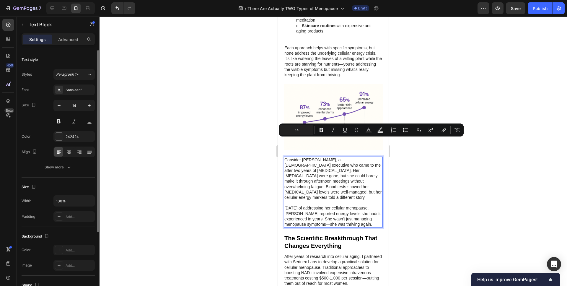
drag, startPoint x: 374, startPoint y: 201, endPoint x: 276, endPoint y: 127, distance: 122.5
copy div "Consider [PERSON_NAME], a [DEMOGRAPHIC_DATA] executive who came to me after two…"
click at [334, 205] on p "[DATE] of addressing her cellular menopause, [PERSON_NAME] reported energy leve…" at bounding box center [333, 216] width 98 height 22
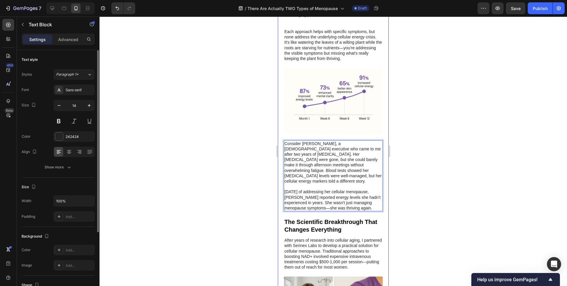
scroll to position [1542, 0]
click at [250, 180] on div at bounding box center [332, 151] width 467 height 269
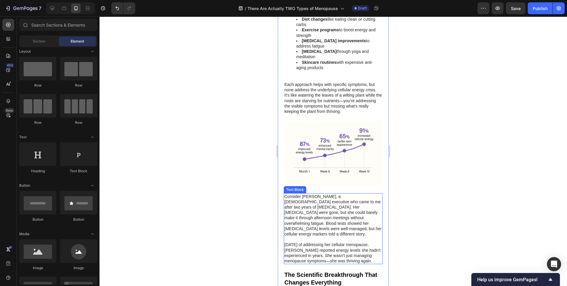
scroll to position [1504, 0]
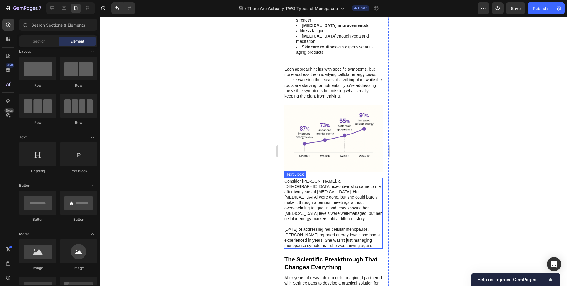
click at [311, 188] on p "Consider [PERSON_NAME], a [DEMOGRAPHIC_DATA] executive who came to me after two…" at bounding box center [333, 199] width 98 height 43
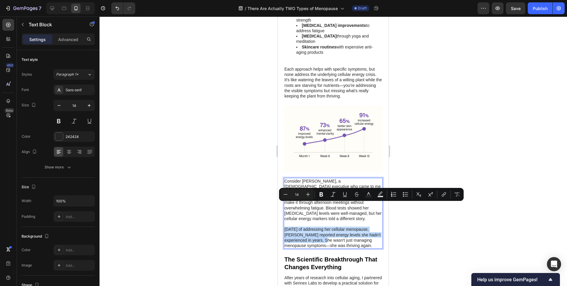
drag, startPoint x: 285, startPoint y: 206, endPoint x: 324, endPoint y: 218, distance: 40.1
click at [324, 226] on p "[DATE] of addressing her cellular menopause, [PERSON_NAME] reported energy leve…" at bounding box center [333, 237] width 98 height 22
click at [324, 193] on icon "Editor contextual toolbar" at bounding box center [321, 194] width 6 height 6
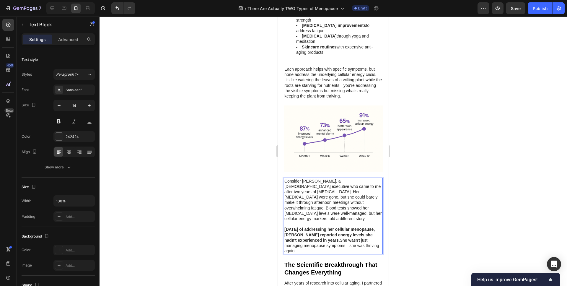
click at [240, 149] on div at bounding box center [332, 151] width 467 height 269
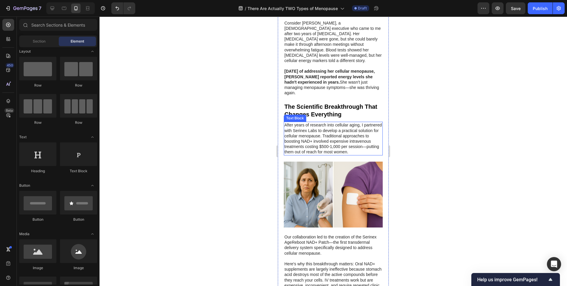
scroll to position [1667, 0]
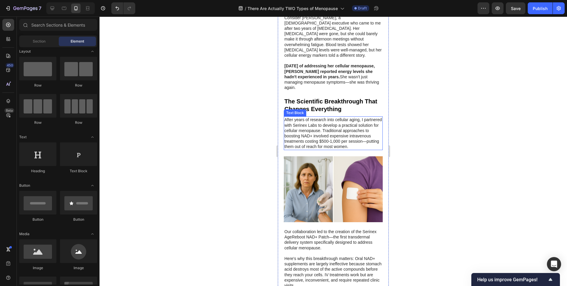
click at [316, 117] on p "After years of research into cellular aging, I partnered with Serinex Labs to d…" at bounding box center [333, 133] width 98 height 32
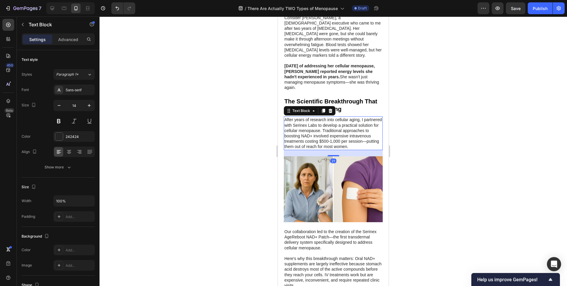
click at [316, 117] on p "After years of research into cellular aging, I partnered with Serinex Labs to d…" at bounding box center [333, 133] width 98 height 32
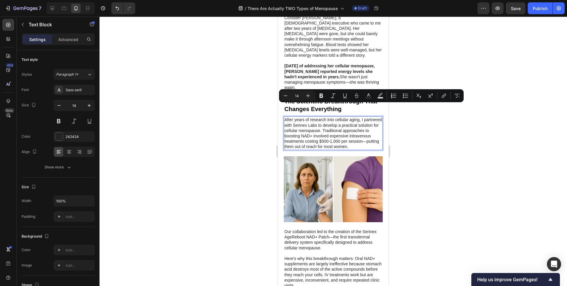
click at [339, 117] on p "After years of research into cellular aging, I partnered with Serinex Labs to d…" at bounding box center [333, 133] width 98 height 32
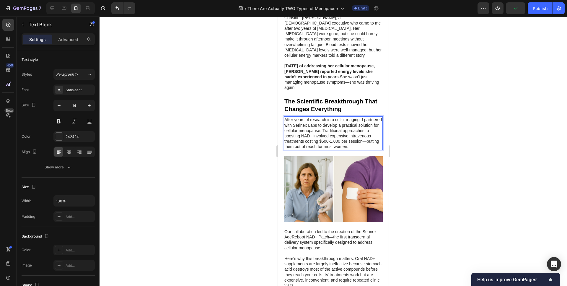
click at [324, 120] on p "After years of research into cellular aging, I partnered with Serinex Labs to d…" at bounding box center [333, 133] width 98 height 32
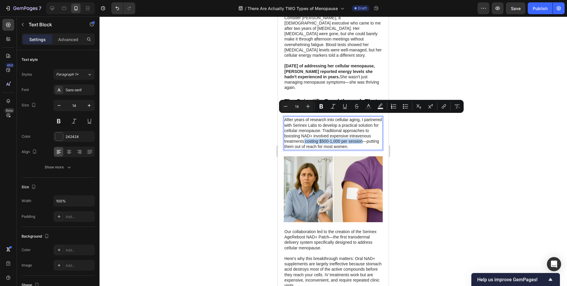
drag, startPoint x: 304, startPoint y: 119, endPoint x: 362, endPoint y: 120, distance: 58.2
click at [363, 120] on p "After years of research into cellular aging, I partnered with Serinex Labs to d…" at bounding box center [333, 133] width 98 height 32
click at [336, 107] on button "Italic" at bounding box center [333, 106] width 11 height 11
click at [235, 142] on div at bounding box center [332, 151] width 467 height 269
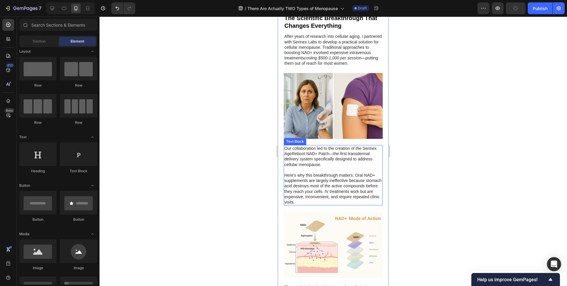
scroll to position [1751, 0]
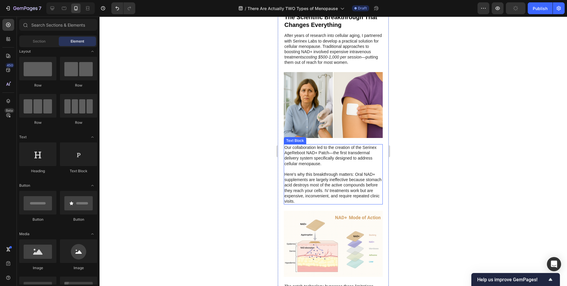
click at [345, 145] on p "Our collaboration led to the creation of the Serinex AgeReboot NAD+ Patch—the f…" at bounding box center [333, 156] width 98 height 22
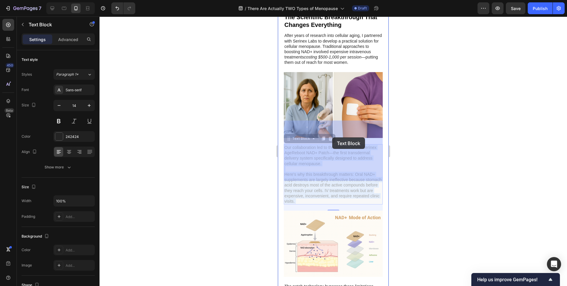
drag, startPoint x: 336, startPoint y: 129, endPoint x: 332, endPoint y: 137, distance: 9.0
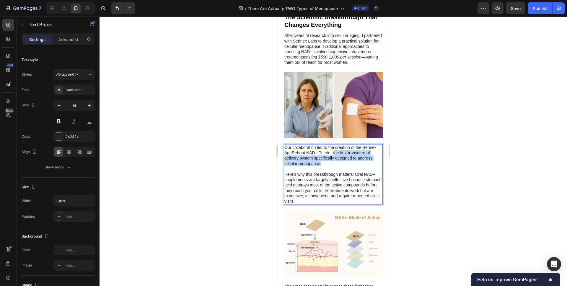
drag, startPoint x: 334, startPoint y: 128, endPoint x: 328, endPoint y: 138, distance: 10.9
click at [327, 145] on p "Our collaboration led to the creation of the Serinex AgeReboot NAD+ Patch—the f…" at bounding box center [333, 156] width 98 height 22
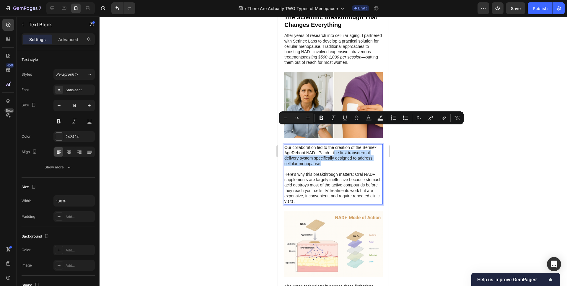
click at [328, 145] on p "Our collaboration led to the creation of the Serinex AgeReboot NAD+ Patch—the f…" at bounding box center [333, 156] width 98 height 22
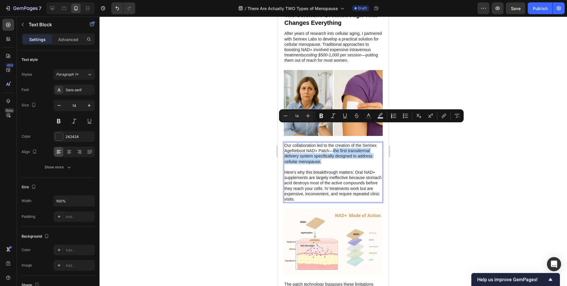
drag, startPoint x: 334, startPoint y: 130, endPoint x: 328, endPoint y: 140, distance: 11.1
click at [328, 143] on p "Our collaboration led to the creation of the Serinex AgeReboot NAD+ Patch—the f…" at bounding box center [333, 154] width 98 height 22
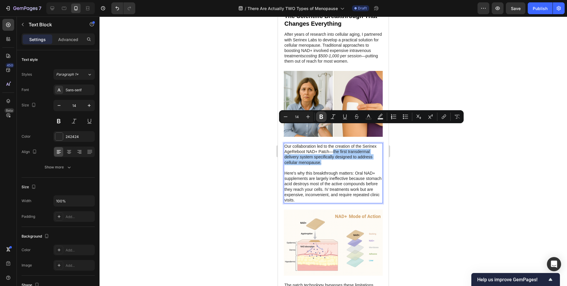
click at [321, 119] on icon "Editor contextual toolbar" at bounding box center [321, 117] width 4 height 4
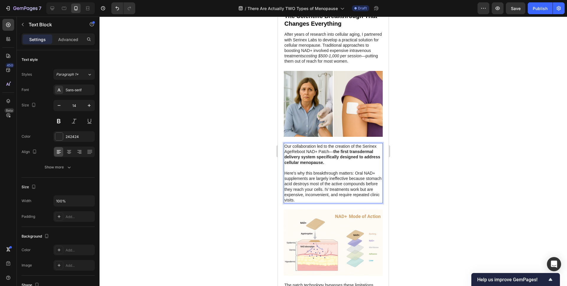
click at [250, 155] on div at bounding box center [332, 151] width 467 height 269
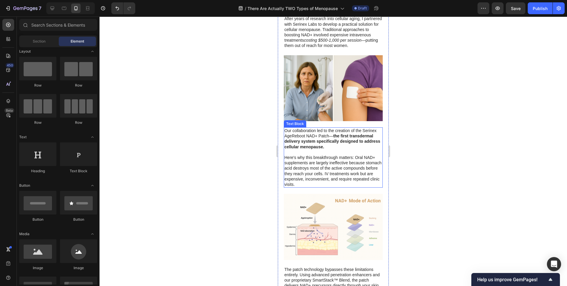
scroll to position [1769, 0]
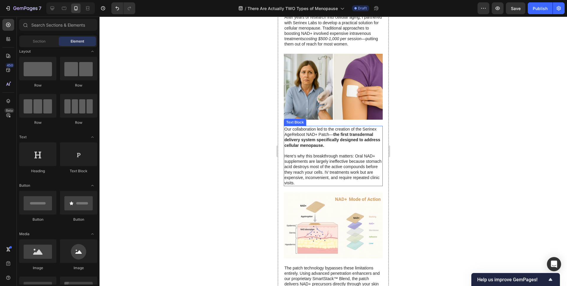
click at [314, 153] on p "Here's why this breakthrough matters: Oral NAD+ supplements are largely ineffec…" at bounding box center [333, 169] width 98 height 32
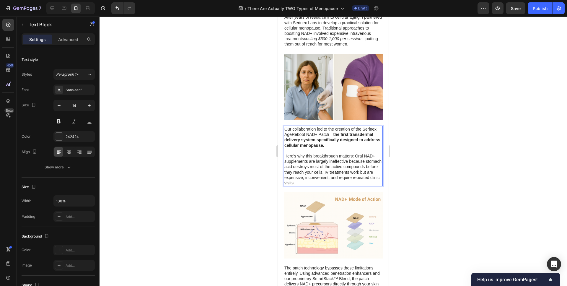
scroll to position [1770, 0]
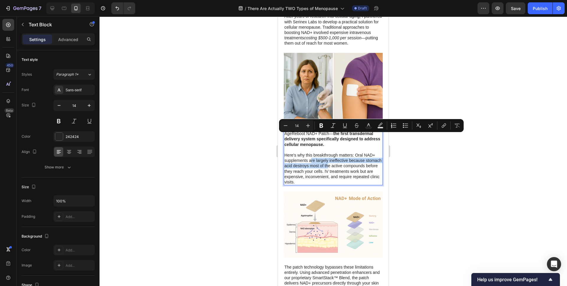
drag, startPoint x: 310, startPoint y: 139, endPoint x: 327, endPoint y: 140, distance: 16.8
click at [327, 152] on p "Here's why this breakthrough matters: Oral NAD+ supplements are largely ineffec…" at bounding box center [333, 168] width 98 height 32
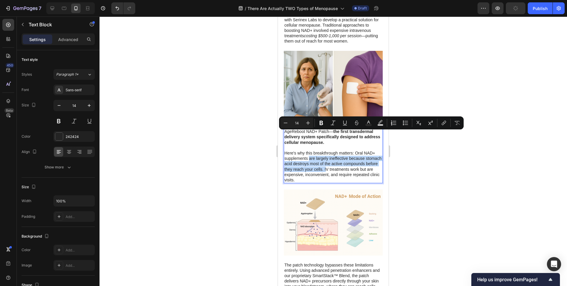
scroll to position [1773, 0]
drag, startPoint x: 309, startPoint y: 138, endPoint x: 348, endPoint y: 135, distance: 39.0
click at [348, 150] on p "Here's why this breakthrough matters: Oral NAD+ supplements are largely ineffec…" at bounding box center [333, 166] width 98 height 32
drag, startPoint x: 321, startPoint y: 123, endPoint x: 324, endPoint y: 123, distance: 3.3
click at [321, 123] on icon "Editor contextual toolbar" at bounding box center [321, 123] width 4 height 4
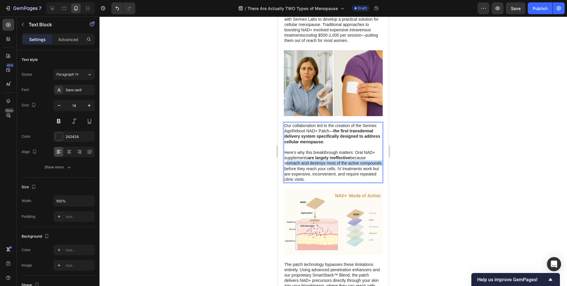
drag, startPoint x: 285, startPoint y: 140, endPoint x: 381, endPoint y: 139, distance: 96.5
click at [381, 150] on p "Here's why this breakthrough matters: Oral NAD+ supplements are largely ineffec…" at bounding box center [333, 166] width 98 height 32
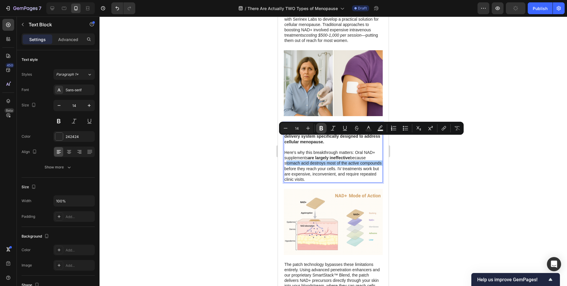
click at [320, 129] on icon "Editor contextual toolbar" at bounding box center [321, 128] width 6 height 6
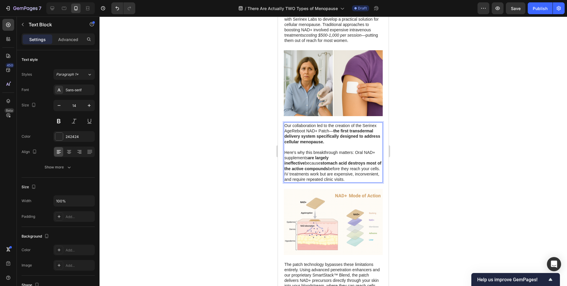
scroll to position [1782, 0]
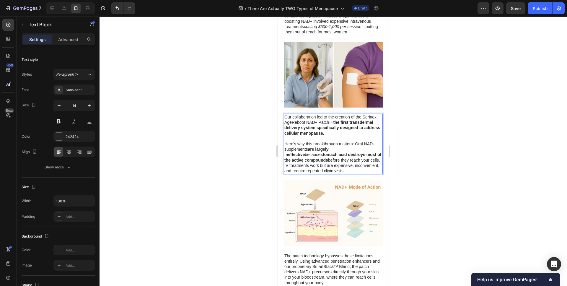
click at [237, 152] on div at bounding box center [332, 151] width 467 height 269
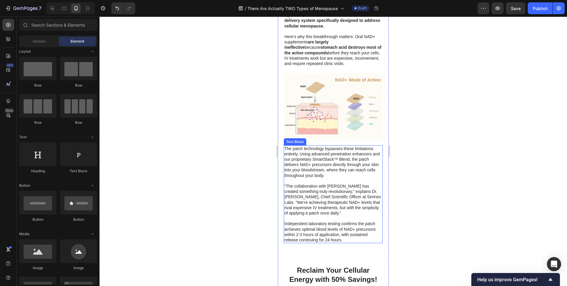
scroll to position [1893, 0]
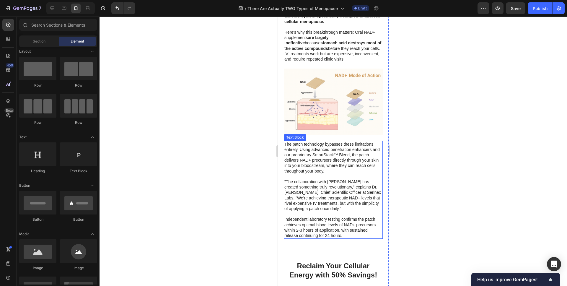
click at [338, 141] on p "The patch technology bypasses these limitations entirely. Using advanced penetr…" at bounding box center [333, 157] width 98 height 32
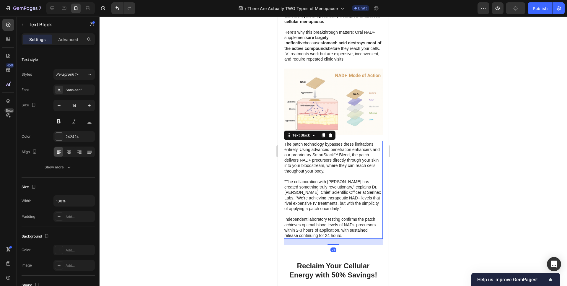
click at [326, 141] on p "The patch technology bypasses these limitations entirely. Using advanced penetr…" at bounding box center [333, 157] width 98 height 32
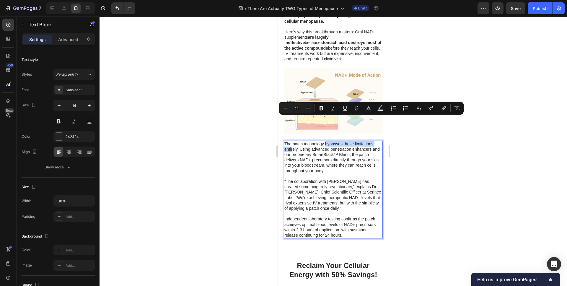
scroll to position [1894, 0]
drag, startPoint x: 325, startPoint y: 120, endPoint x: 298, endPoint y: 127, distance: 27.9
click at [298, 141] on p "The patch technology bypasses these limitations entirely. Using advanced penetr…" at bounding box center [333, 157] width 98 height 32
click at [319, 110] on icon "Editor contextual toolbar" at bounding box center [321, 108] width 6 height 6
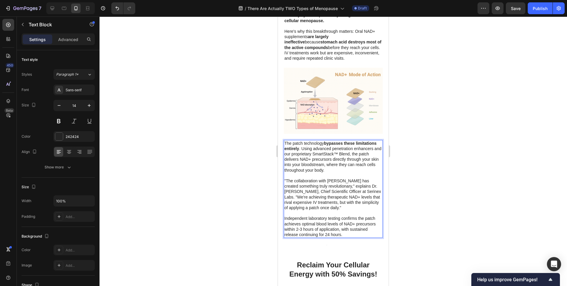
click at [329, 141] on p "The patch technology bypasses these limitations entirely . Using advanced penet…" at bounding box center [333, 157] width 98 height 32
drag, startPoint x: 332, startPoint y: 136, endPoint x: 325, endPoint y: 143, distance: 10.0
click at [325, 143] on p "The patch technology bypasses these limitations entirely . Using advanced penet…" at bounding box center [333, 157] width 98 height 32
click at [250, 130] on div at bounding box center [332, 151] width 467 height 269
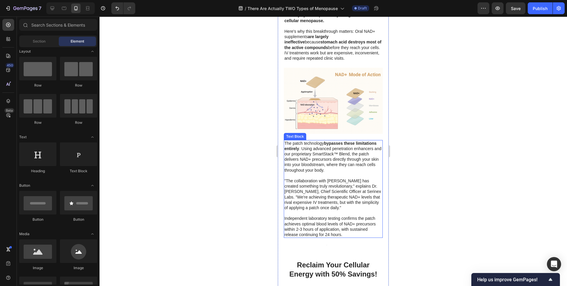
click at [325, 141] on p "The patch technology bypasses these limitations entirely . Using advanced penet…" at bounding box center [333, 157] width 98 height 32
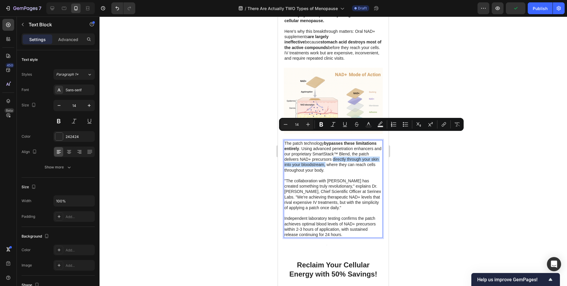
drag, startPoint x: 333, startPoint y: 136, endPoint x: 325, endPoint y: 141, distance: 8.9
click at [325, 141] on p "The patch technology bypasses these limitations entirely . Using advanced penet…" at bounding box center [333, 157] width 98 height 32
drag, startPoint x: 317, startPoint y: 122, endPoint x: 317, endPoint y: 127, distance: 4.7
click at [317, 122] on button "Bold" at bounding box center [321, 124] width 11 height 11
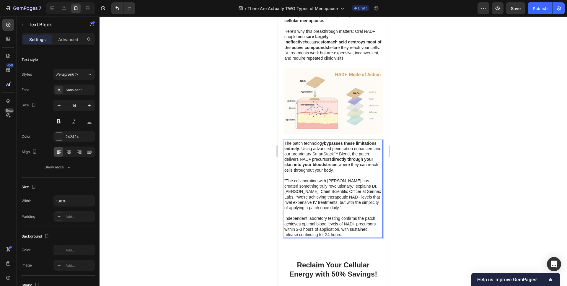
click at [233, 141] on div at bounding box center [332, 151] width 467 height 269
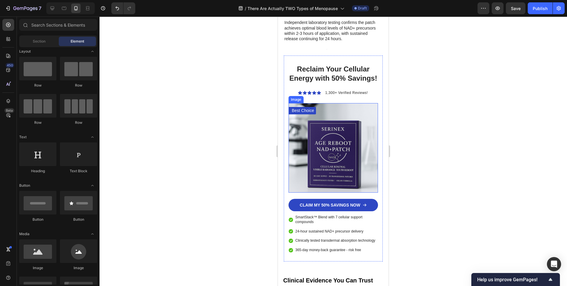
scroll to position [2088, 0]
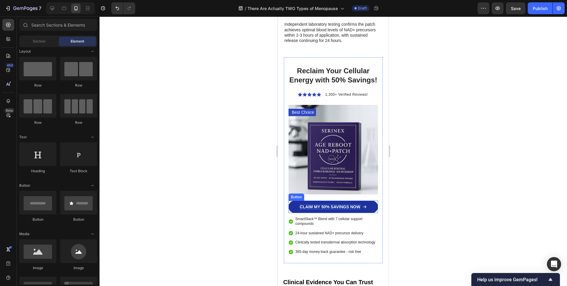
click at [323, 204] on p "CLAIM MY 50% SAVINGS NOW" at bounding box center [330, 206] width 61 height 5
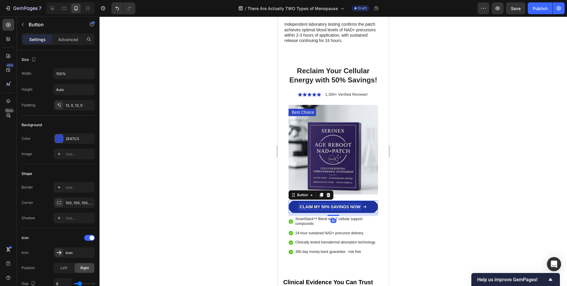
click at [324, 204] on p "CLAIM MY 50% SAVINGS NOW" at bounding box center [330, 206] width 61 height 5
click at [255, 173] on div at bounding box center [332, 151] width 467 height 269
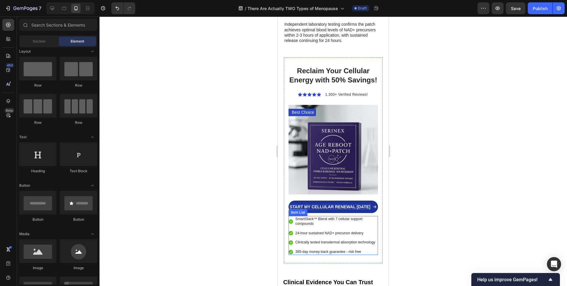
click at [306, 217] on p "SmartStack™ Blend with 7 cellular support compounds" at bounding box center [336, 221] width 82 height 9
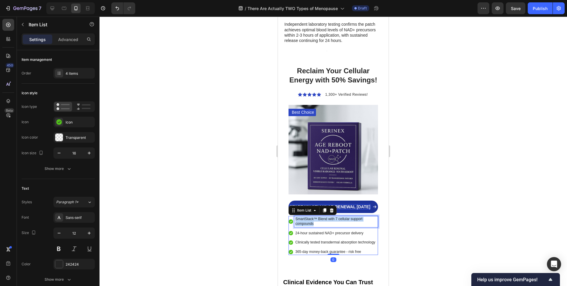
click at [306, 217] on p "SmartStack™ Blend with 7 cellular support compounds" at bounding box center [336, 221] width 82 height 9
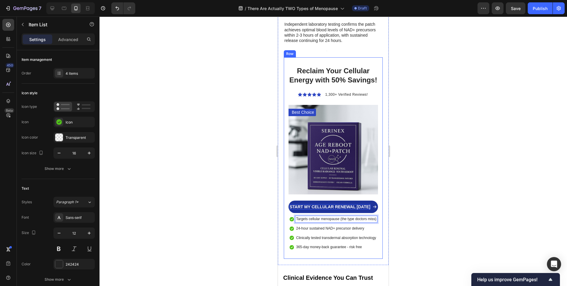
click at [260, 204] on div at bounding box center [332, 151] width 467 height 269
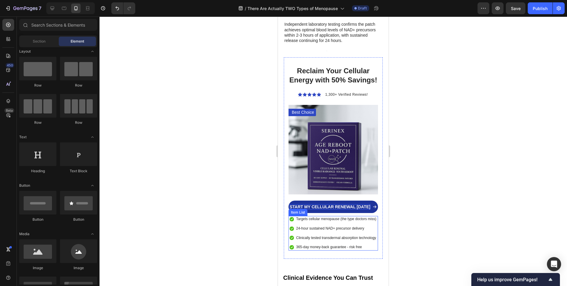
click at [343, 217] on p "Targets cellular menopause (the type doctors miss)" at bounding box center [336, 219] width 80 height 5
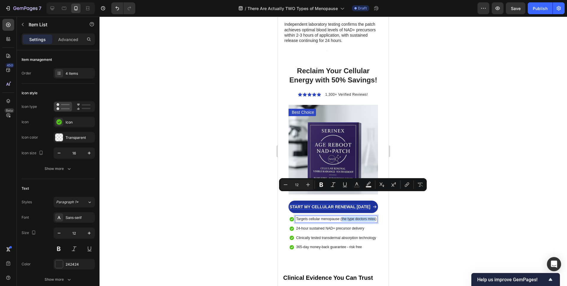
drag, startPoint x: 341, startPoint y: 196, endPoint x: 375, endPoint y: 195, distance: 34.0
click at [246, 194] on div at bounding box center [332, 151] width 467 height 269
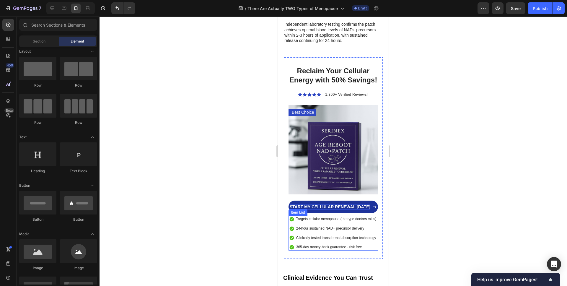
click at [357, 226] on p "24-hour sustained NAD+ precursor delivery" at bounding box center [336, 228] width 80 height 5
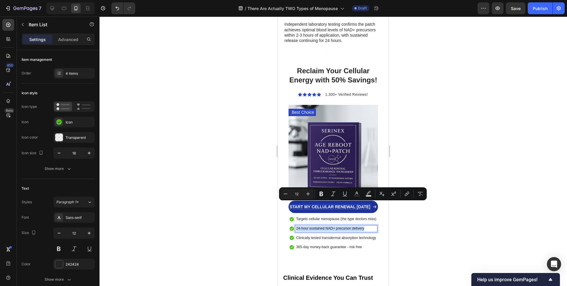
click at [357, 226] on p "24-hour sustained NAD+ precursor delivery" at bounding box center [336, 228] width 80 height 5
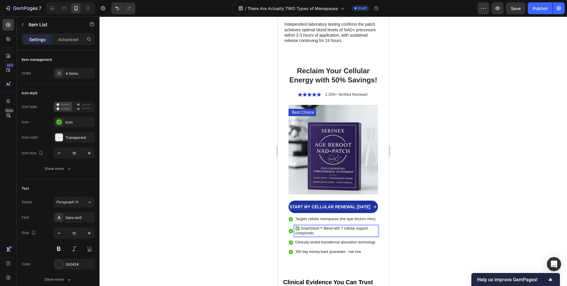
click at [301, 226] on p "✅ SmartStack™ Blend with 7 cellular support compounds" at bounding box center [336, 230] width 82 height 9
click at [229, 218] on div at bounding box center [332, 151] width 467 height 269
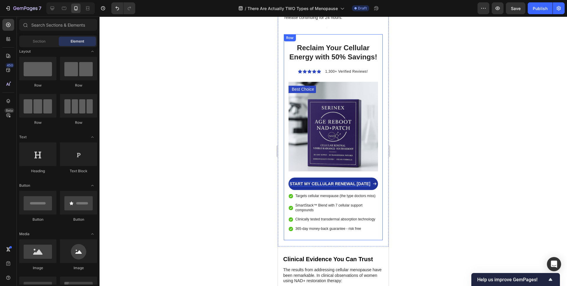
scroll to position [2112, 0]
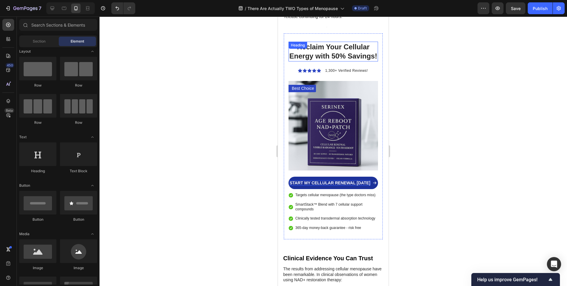
click at [314, 42] on h2 "Reclaim Your Cellular Energy with 50% Savings!" at bounding box center [332, 51] width 89 height 19
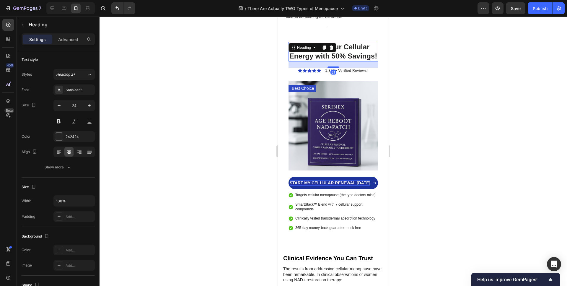
click at [314, 42] on h2 "Reclaim Your Cellular Energy with 50% Savings!" at bounding box center [332, 51] width 89 height 19
click at [314, 42] on p "Reclaim Your Cellular Energy with 50% Savings!" at bounding box center [332, 51] width 89 height 18
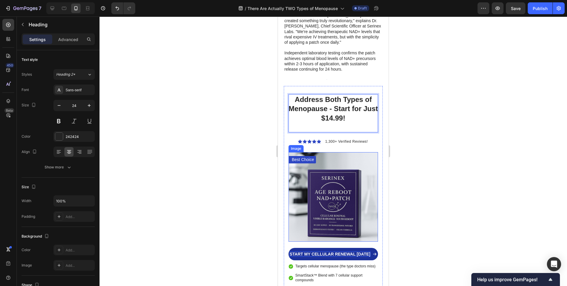
scroll to position [2058, 0]
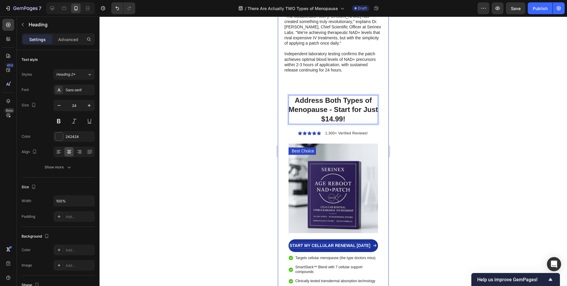
click at [238, 117] on div at bounding box center [332, 151] width 467 height 269
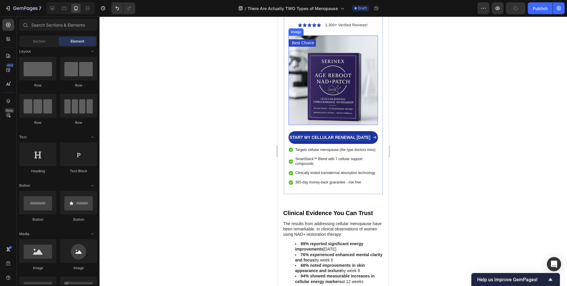
scroll to position [2171, 0]
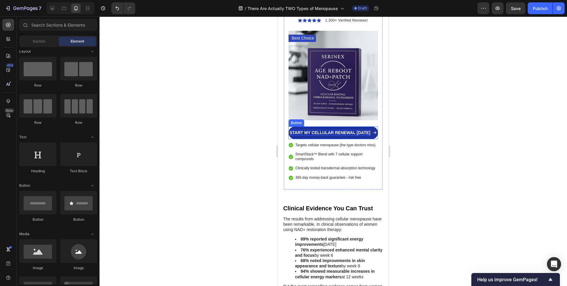
click at [344, 130] on p "START MY CELLULAR RENEWAL [DATE]" at bounding box center [330, 132] width 81 height 5
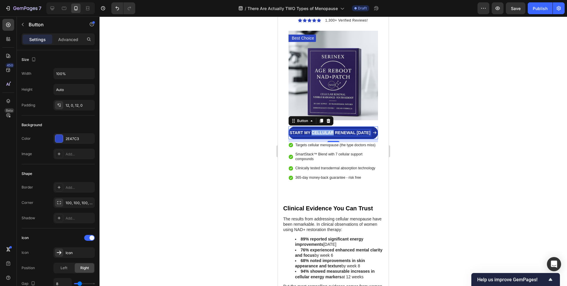
click at [328, 130] on p "START MY CELLULAR RENEWAL [DATE]" at bounding box center [330, 132] width 81 height 5
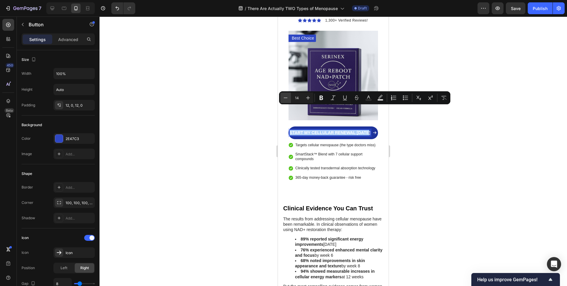
click at [286, 99] on icon "Editor contextual toolbar" at bounding box center [286, 98] width 6 height 6
type input "13"
click at [256, 118] on div at bounding box center [332, 151] width 467 height 269
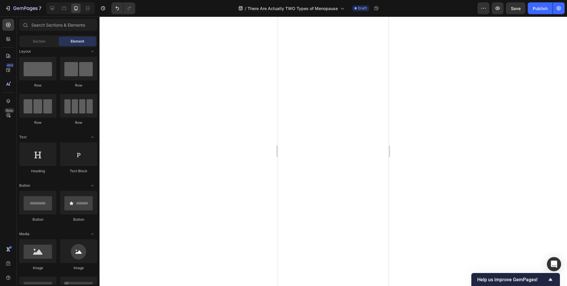
scroll to position [0, 0]
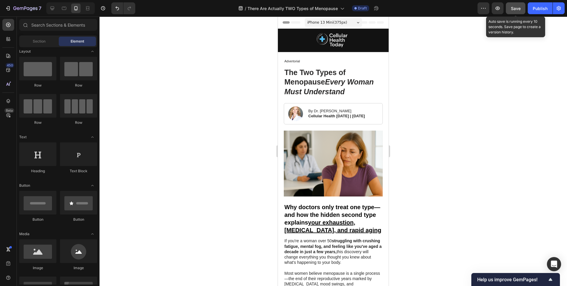
click at [512, 11] on div "Save" at bounding box center [516, 8] width 10 height 6
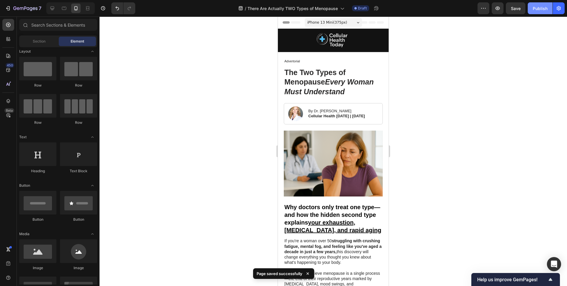
click at [540, 10] on div "Publish" at bounding box center [540, 8] width 15 height 6
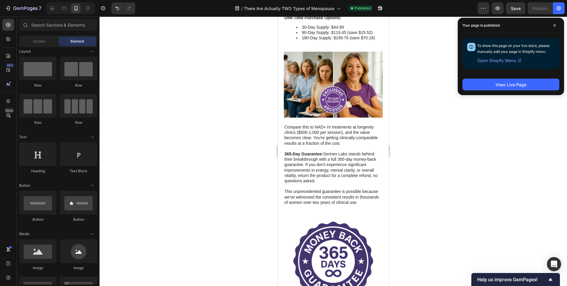
scroll to position [2730, 0]
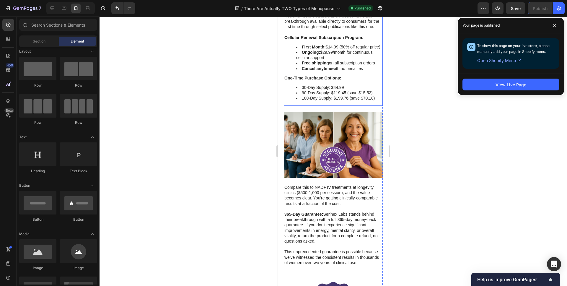
click at [338, 101] on li "180-Day Supply: $199.76 (save $70.18)" at bounding box center [339, 97] width 86 height 5
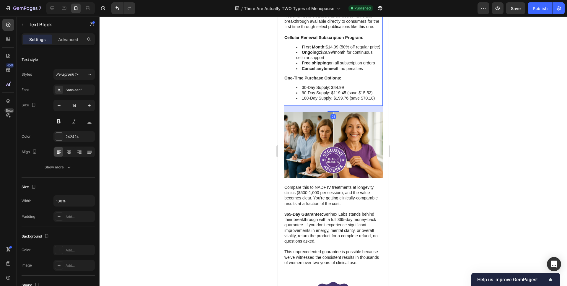
click at [339, 101] on li "180-Day Supply: $199.76 (save $70.18)" at bounding box center [339, 97] width 86 height 5
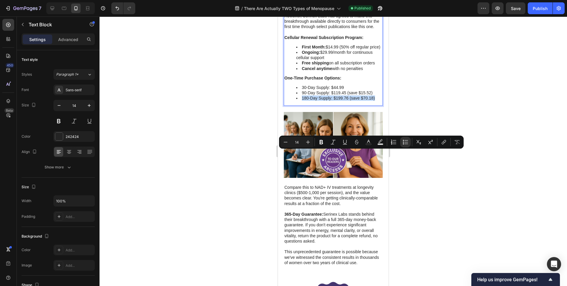
click at [349, 101] on li "180-Day Supply: $199.76 (save $70.18)" at bounding box center [339, 97] width 86 height 5
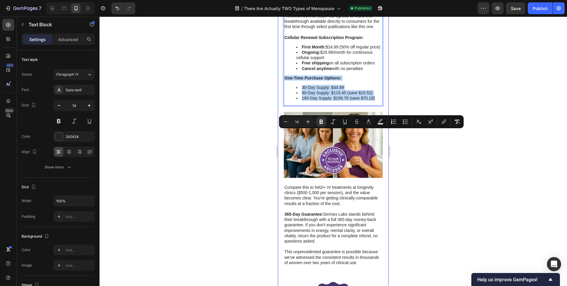
drag, startPoint x: 376, startPoint y: 153, endPoint x: 283, endPoint y: 134, distance: 95.0
click at [283, 134] on div "Image Why Timing Is Critical Heading Unlike hormonal menopause, which eventuall…" at bounding box center [333, 226] width 111 height 770
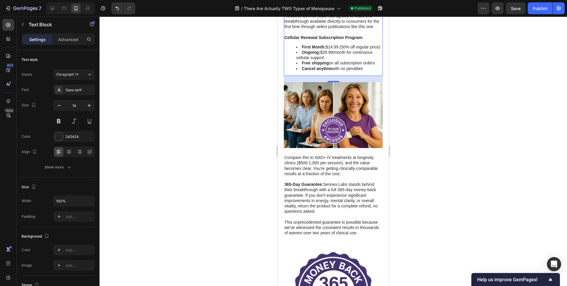
click at [217, 143] on div at bounding box center [332, 151] width 467 height 269
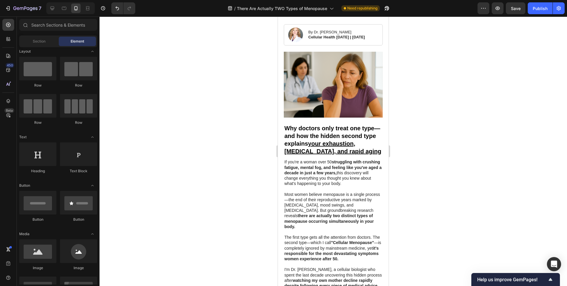
scroll to position [0, 0]
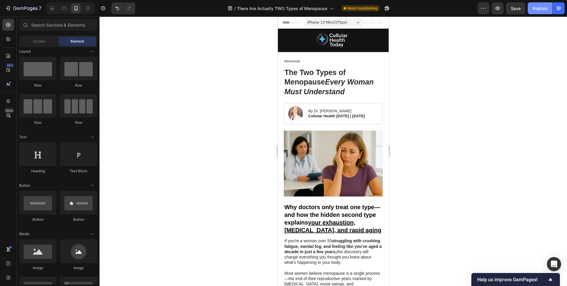
click at [538, 9] on div "Publish" at bounding box center [540, 8] width 15 height 6
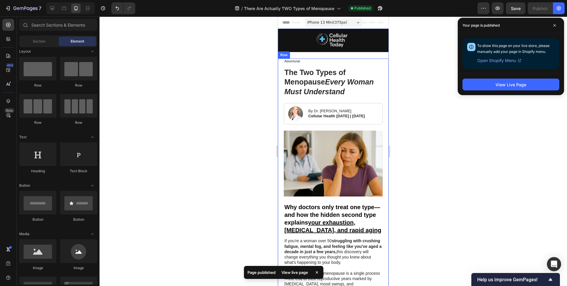
click at [247, 118] on div at bounding box center [332, 151] width 467 height 269
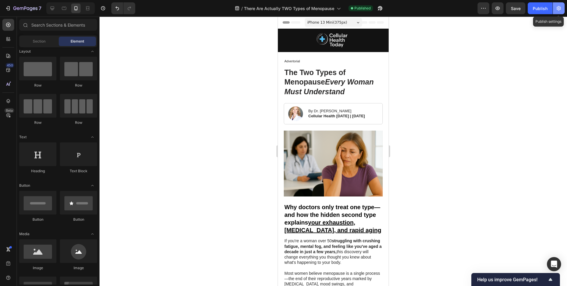
click at [559, 10] on icon "button" at bounding box center [558, 8] width 4 height 4
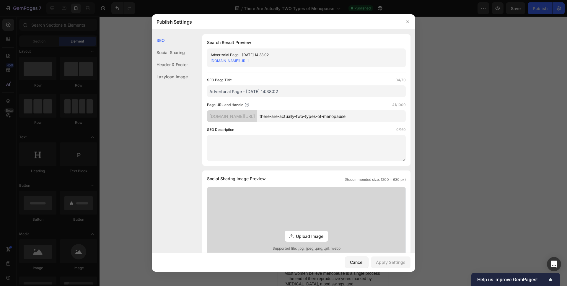
click at [283, 89] on input "Advertorial Page - [DATE] 14:38:02" at bounding box center [306, 91] width 199 height 12
paste input "The Two Types of Menopause Every Woman Must Understand"
type input "The Two Types of Menopause Every Woman Must Understand"
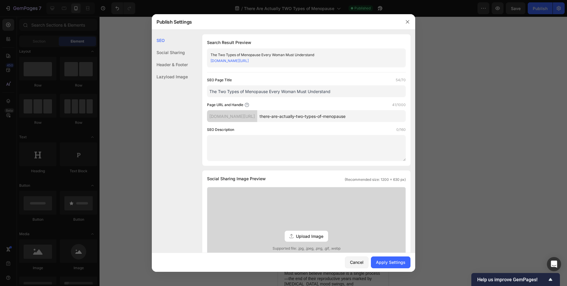
click at [311, 147] on textarea at bounding box center [306, 148] width 199 height 26
paste textarea "Discover the two types of menopause affecting women over 50. Learn why treating…"
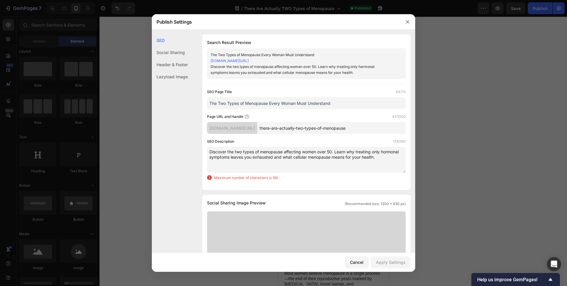
click at [286, 158] on textarea "Discover the two types of menopause affecting women over 50. Learn why treating…" at bounding box center [306, 160] width 199 height 26
click at [283, 157] on textarea "Discover the two types of menopause affecting women over 50. Learn why treating…" at bounding box center [306, 160] width 199 height 26
drag, startPoint x: 283, startPoint y: 157, endPoint x: 352, endPoint y: 150, distance: 70.1
click at [352, 150] on textarea "Discover the two types of menopause affecting women over 50. Learn why treating…" at bounding box center [306, 160] width 199 height 26
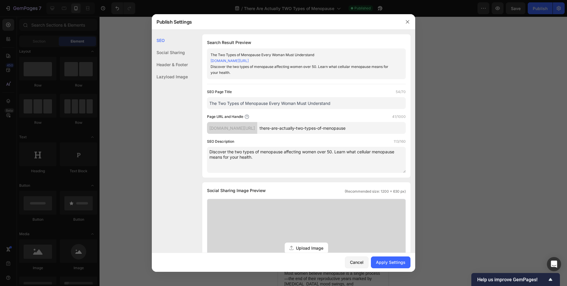
click at [209, 157] on textarea "Discover the two types of menopause affecting women over 50. Learn what cellula…" at bounding box center [306, 160] width 199 height 26
type textarea "Discover the two types of menopause affecting women over 50. Learn what cellula…"
click at [391, 262] on div "Apply Settings" at bounding box center [391, 262] width 30 height 6
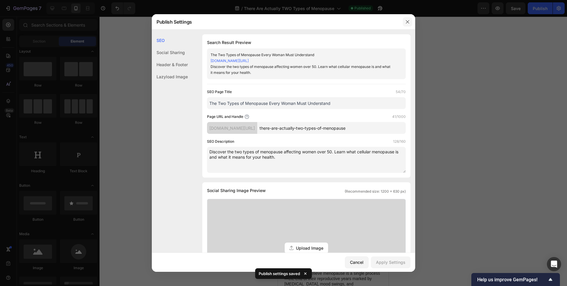
click at [404, 24] on button "button" at bounding box center [407, 21] width 9 height 9
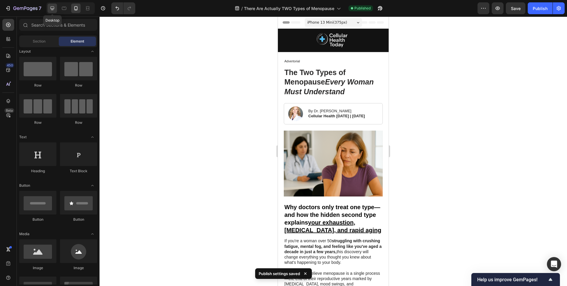
click at [49, 6] on div at bounding box center [52, 8] width 9 height 9
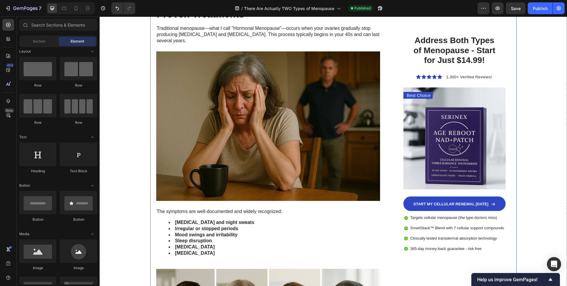
scroll to position [476, 0]
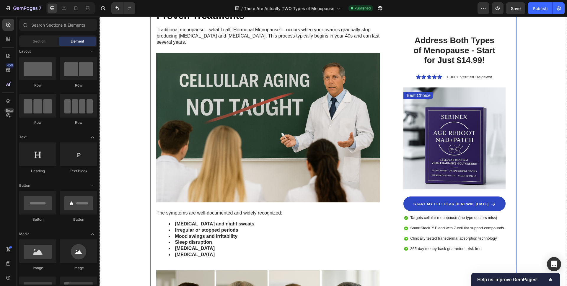
click at [272, 158] on img at bounding box center [268, 127] width 224 height 149
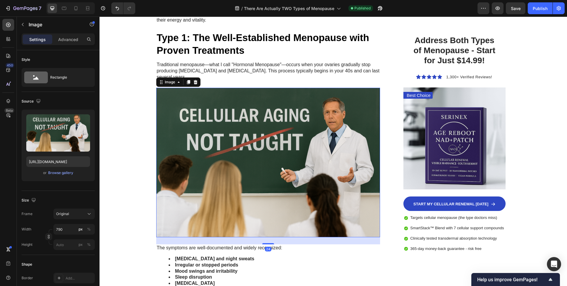
scroll to position [439, 0]
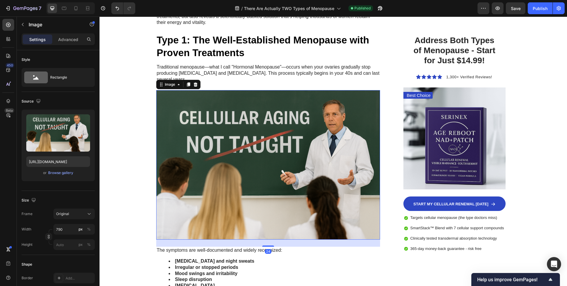
click at [263, 159] on img at bounding box center [268, 164] width 224 height 149
click at [56, 176] on div "or Browse gallery" at bounding box center [58, 172] width 64 height 7
click at [58, 175] on div "Browse gallery" at bounding box center [60, 172] width 25 height 5
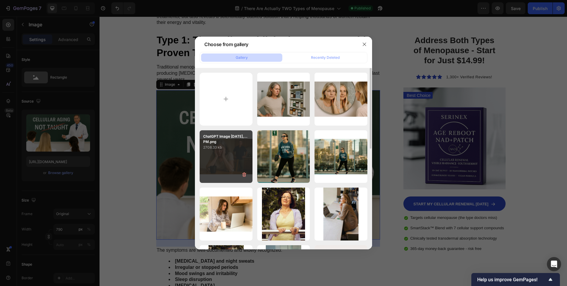
click at [230, 151] on div "ChatGPT Image [DATE],...PM.png 2708.33 kb" at bounding box center [226, 156] width 53 height 53
type input "[URL][DOMAIN_NAME]"
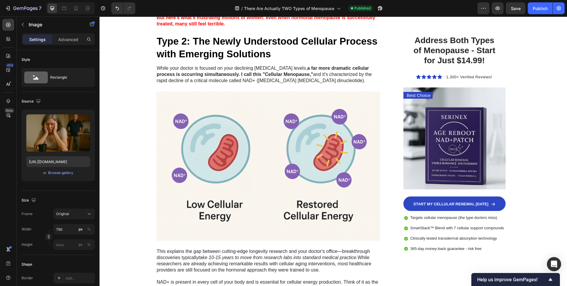
scroll to position [924, 0]
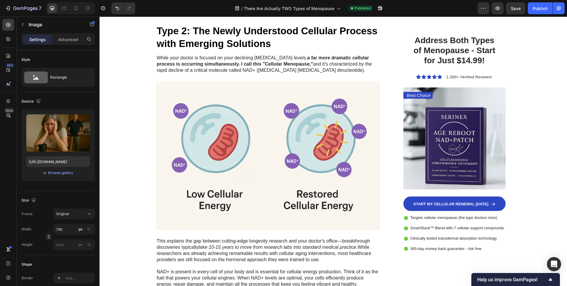
click at [238, 184] on img at bounding box center [268, 155] width 224 height 149
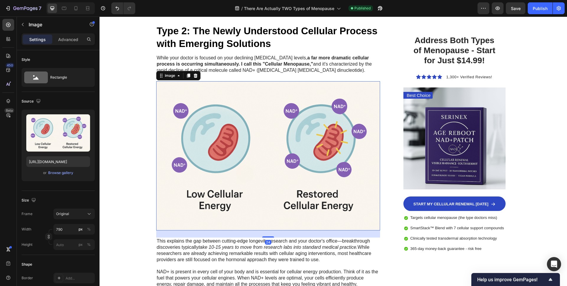
click at [238, 184] on img at bounding box center [268, 155] width 224 height 149
click at [52, 174] on div "Browse gallery" at bounding box center [60, 172] width 25 height 5
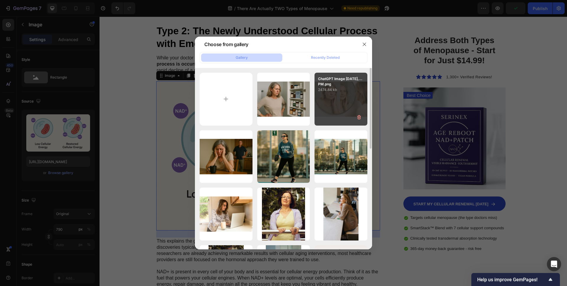
click at [335, 113] on div "ChatGPT Image [DATE],...PM.png 2474.84 kb" at bounding box center [340, 99] width 53 height 53
type input "[URL][DOMAIN_NAME]"
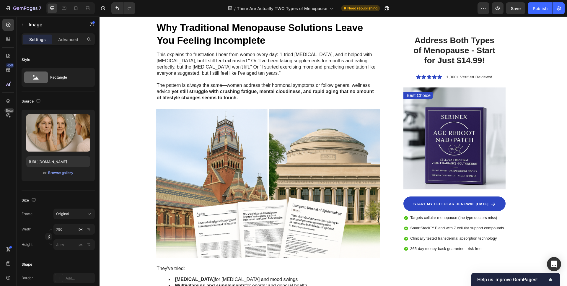
scroll to position [1651, 0]
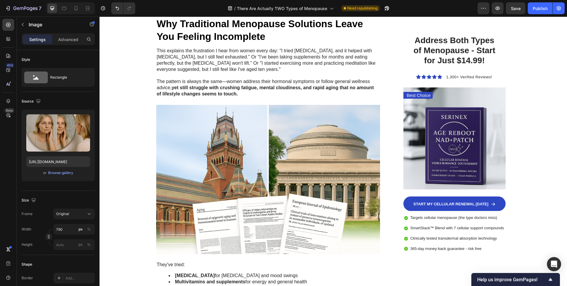
click at [282, 172] on img at bounding box center [268, 179] width 224 height 149
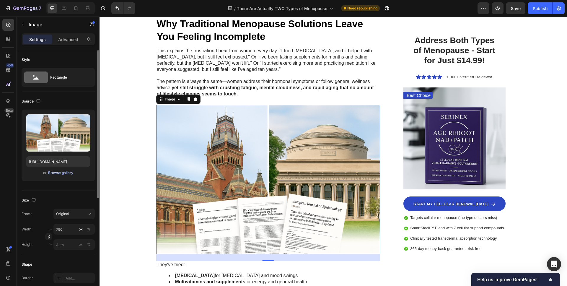
click at [62, 173] on div "Browse gallery" at bounding box center [60, 172] width 25 height 5
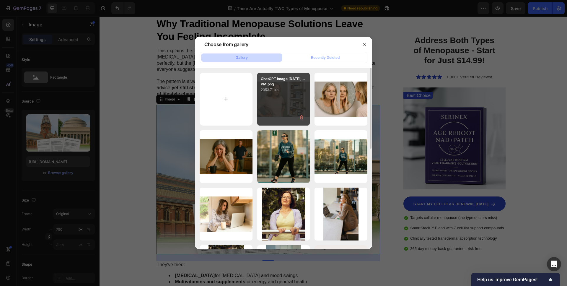
click at [285, 90] on p "2353.71 kb" at bounding box center [284, 90] width 46 height 6
type input "[URL][DOMAIN_NAME]"
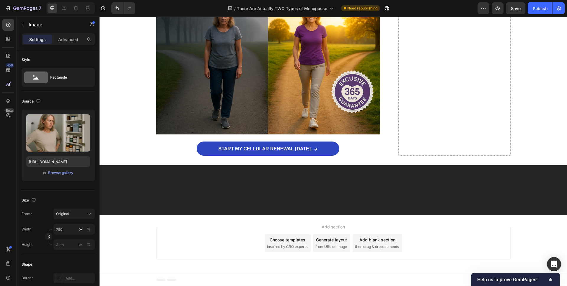
scroll to position [3175, 0]
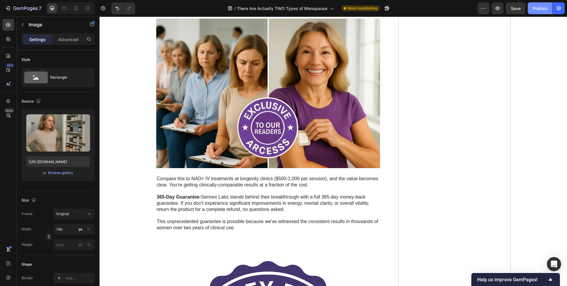
click at [532, 12] on button "Publish" at bounding box center [540, 8] width 25 height 12
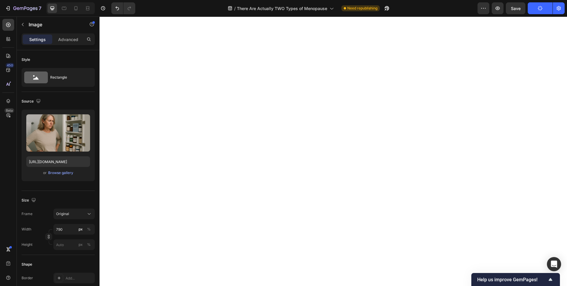
scroll to position [0, 0]
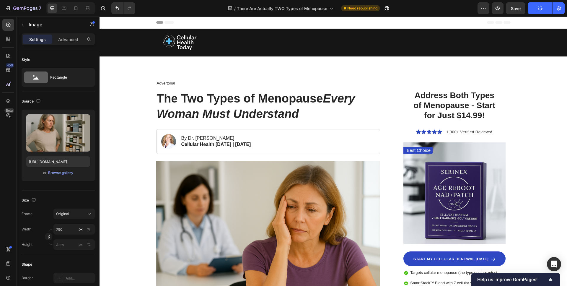
click at [532, 12] on button "Publish" at bounding box center [540, 8] width 25 height 12
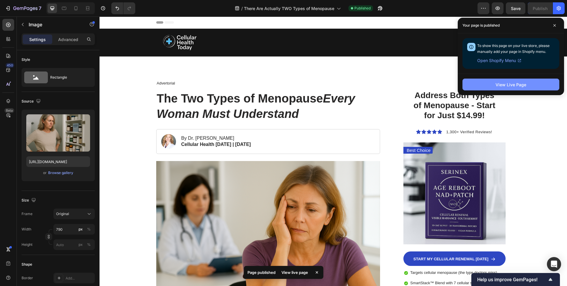
click at [472, 79] on button "View Live Page" at bounding box center [510, 85] width 97 height 12
